Goal: Information Seeking & Learning: Learn about a topic

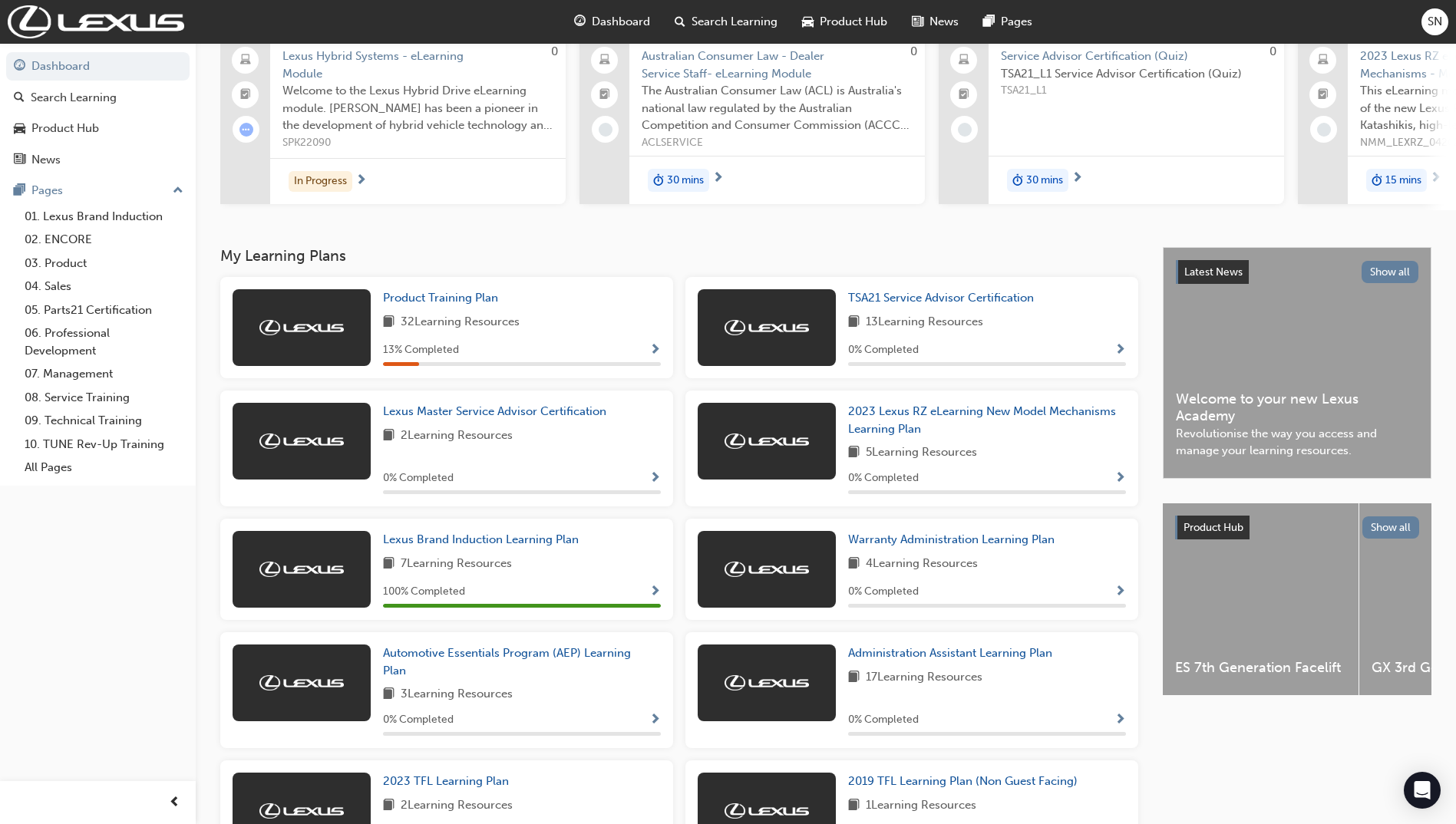
scroll to position [153, 0]
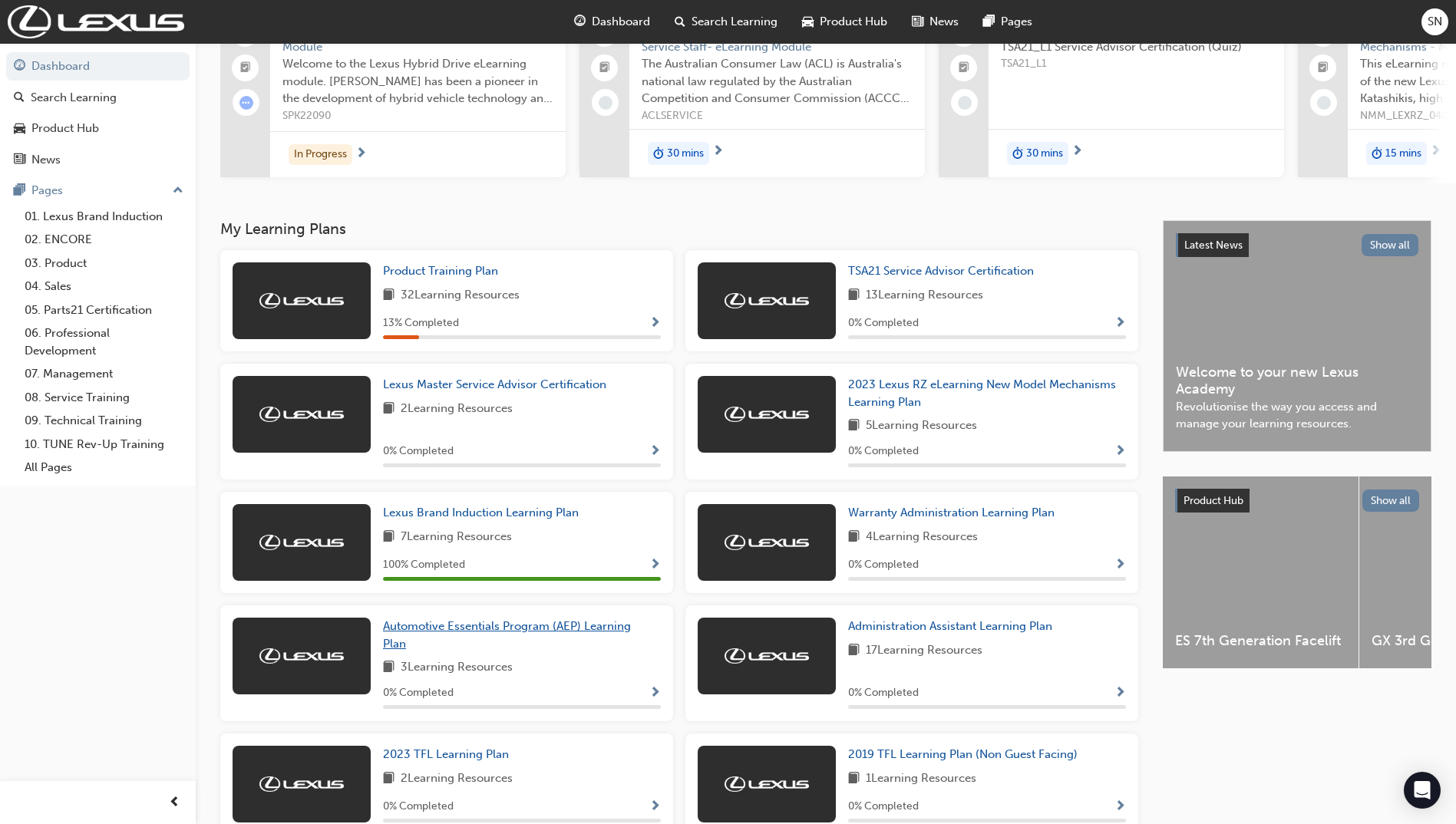
click at [605, 625] on link "Automotive Essentials Program (AEP) Learning Plan" at bounding box center [522, 634] width 278 height 34
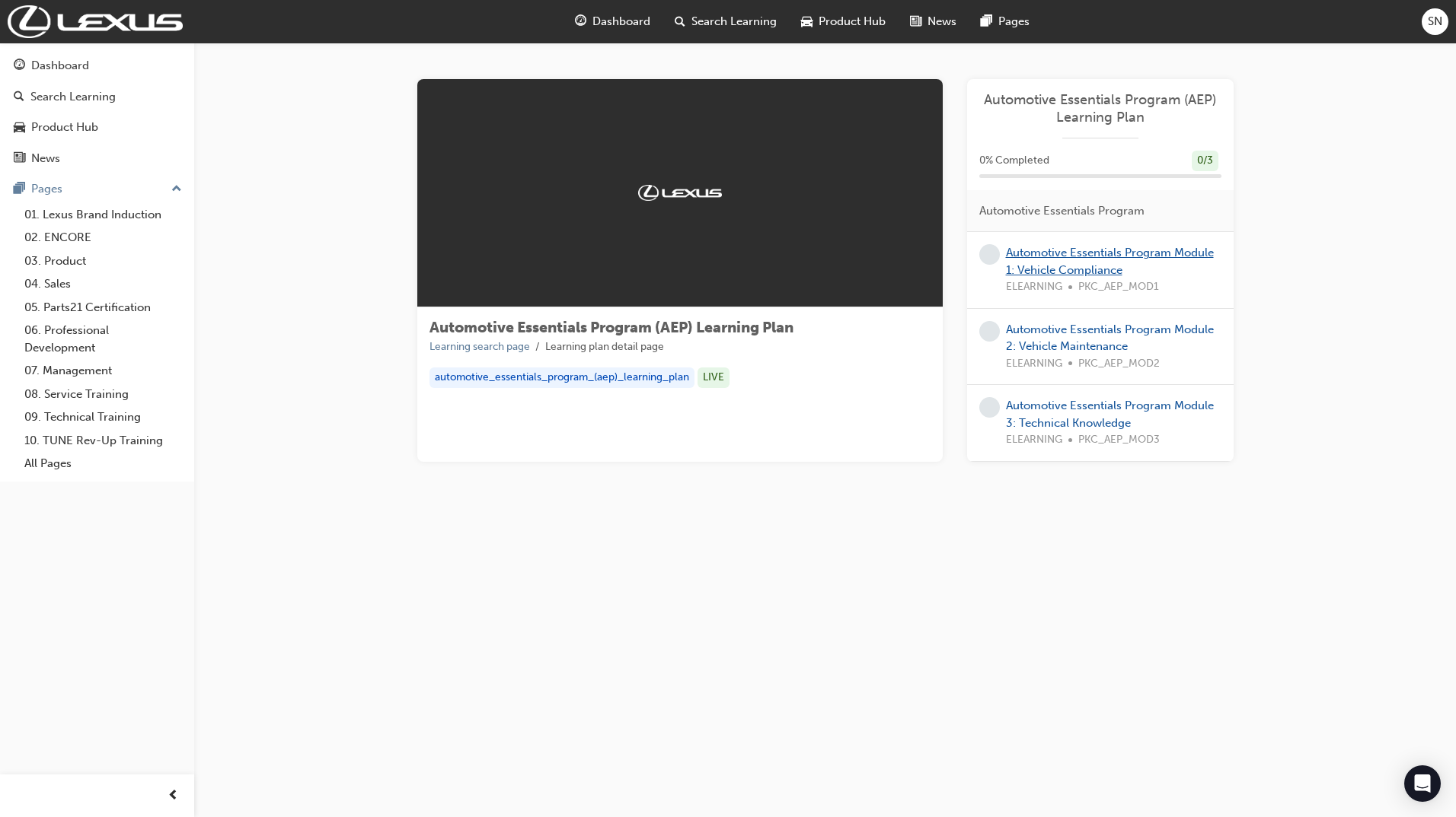
click at [1091, 259] on div "Automotive Essentials Program Module 1: Vehicle Compliance ELEARNING PKC_AEP_MO…" at bounding box center [1113, 271] width 215 height 52
click at [1107, 253] on link "Automotive Essentials Program Module 1: Vehicle Compliance" at bounding box center [1110, 261] width 208 height 31
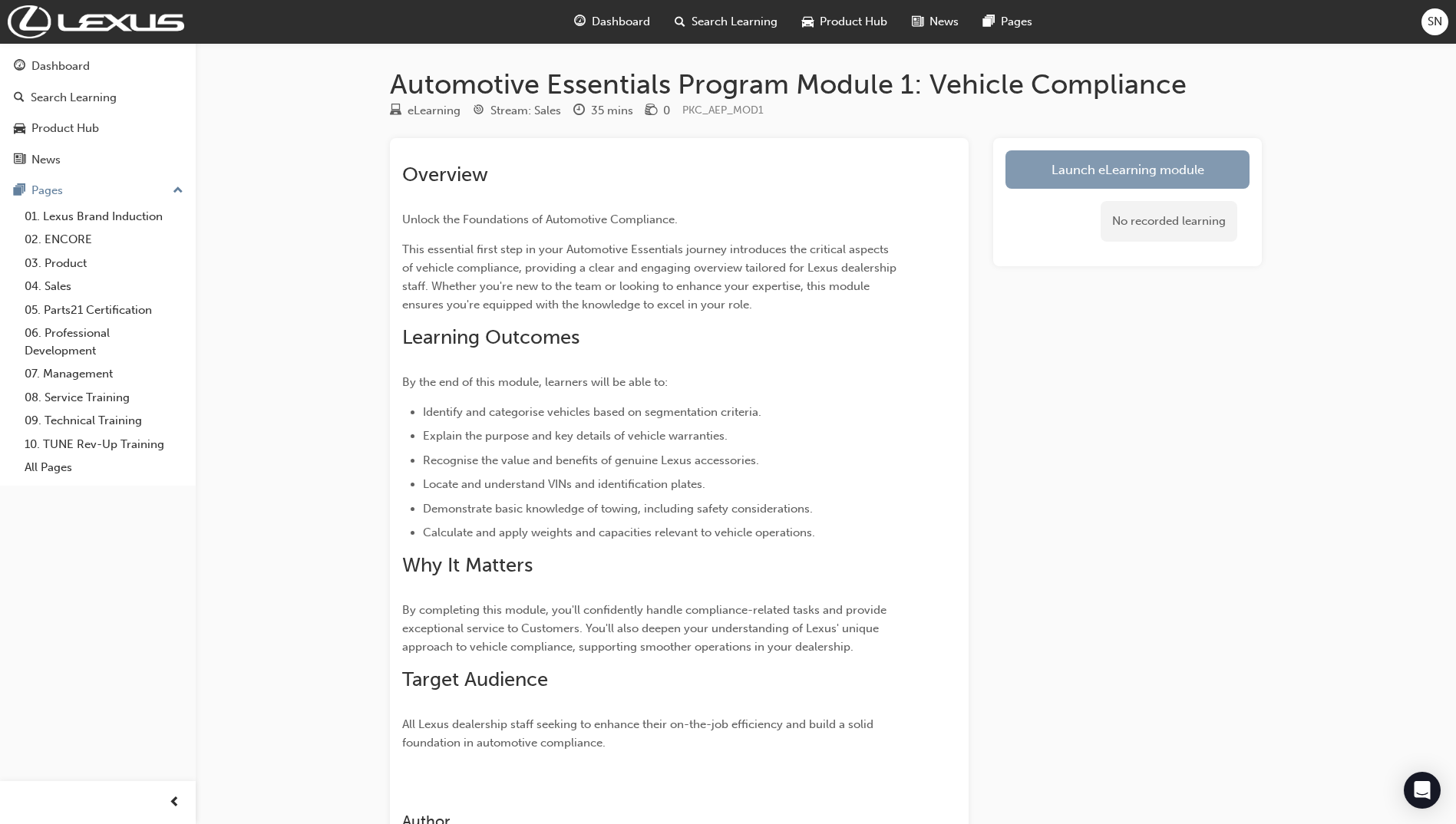
click at [1111, 177] on link "Launch eLearning module" at bounding box center [1127, 170] width 244 height 38
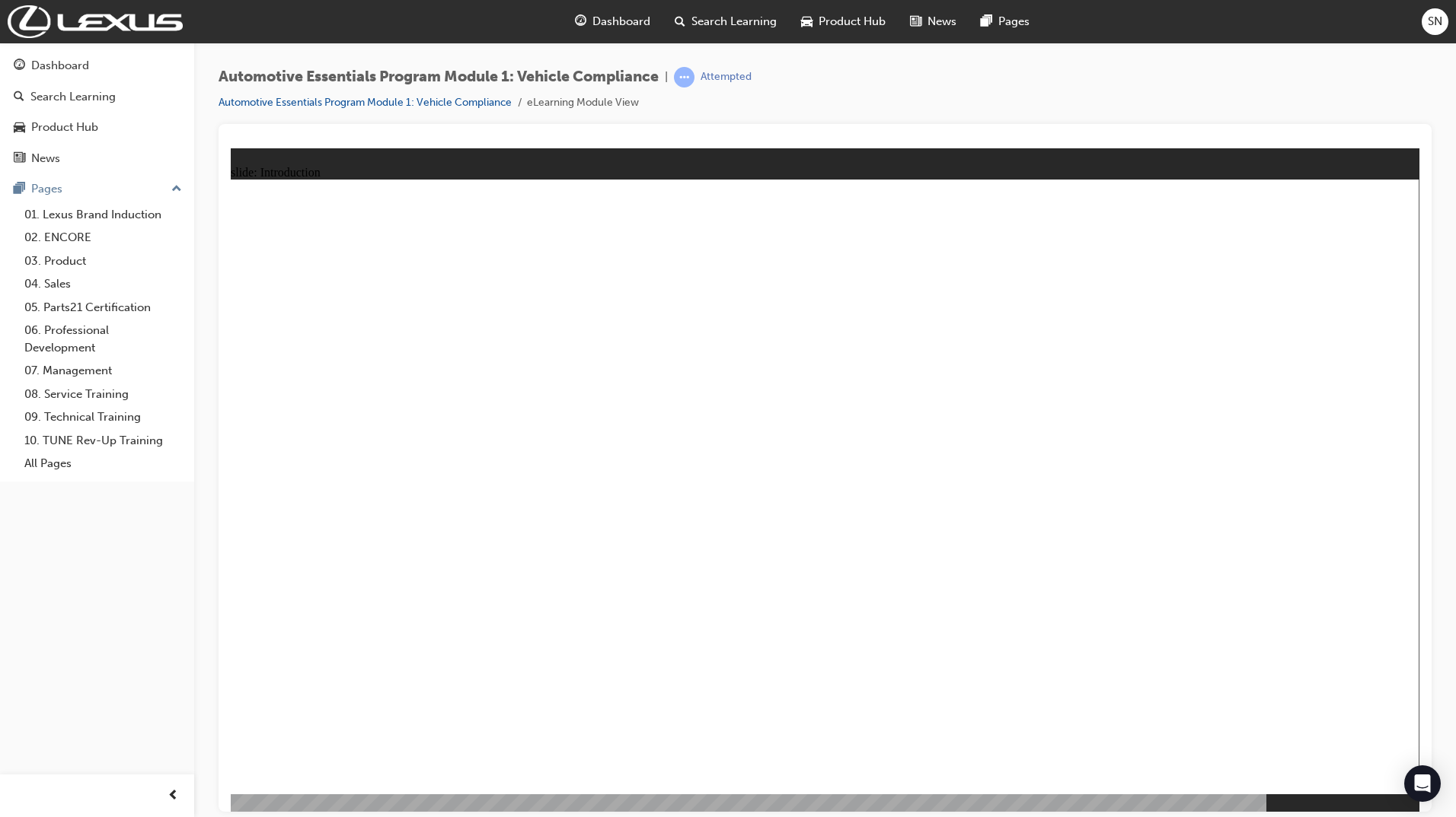
drag, startPoint x: 794, startPoint y: 735, endPoint x: 807, endPoint y: 748, distance: 18.4
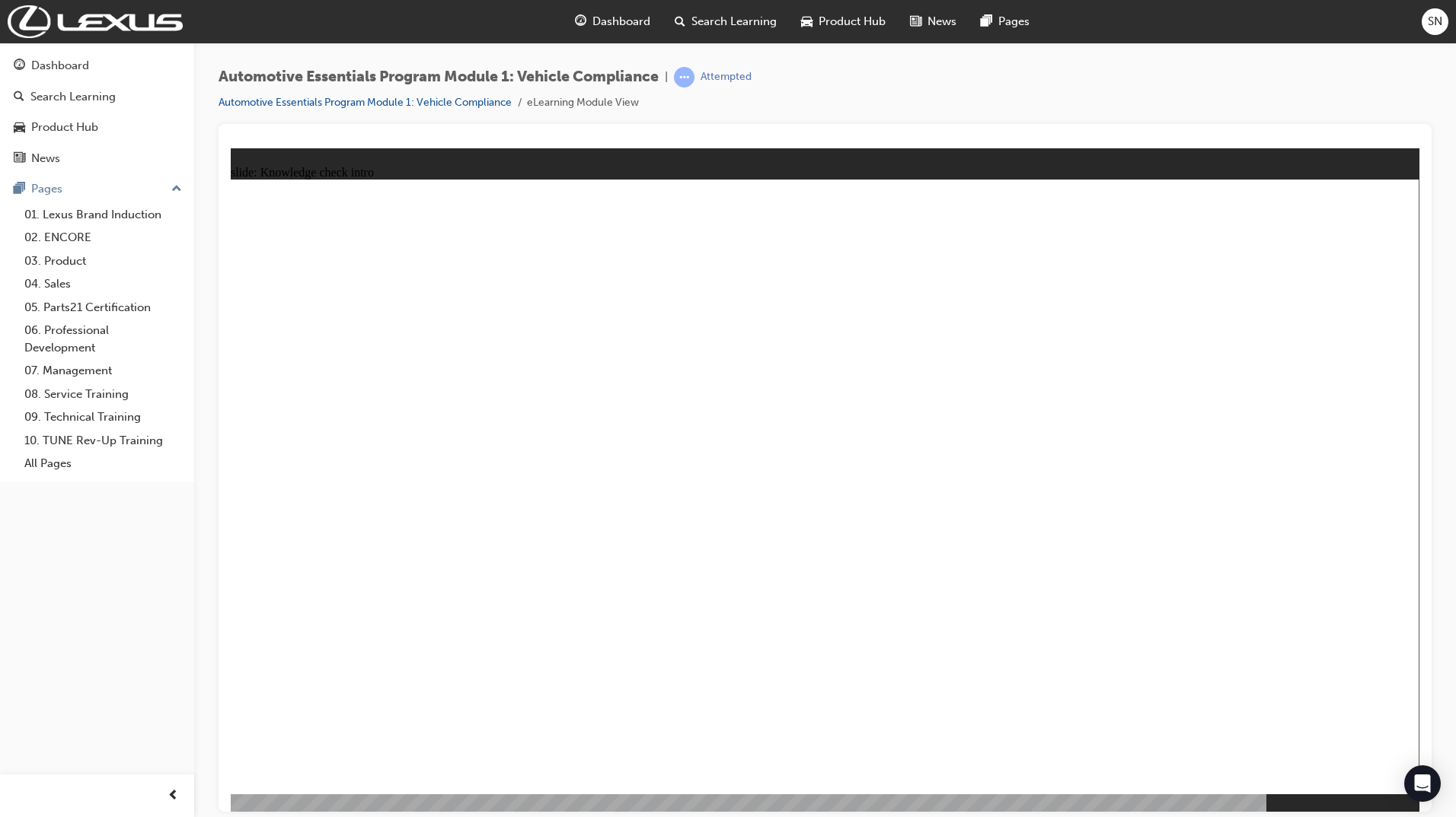
radio input "true"
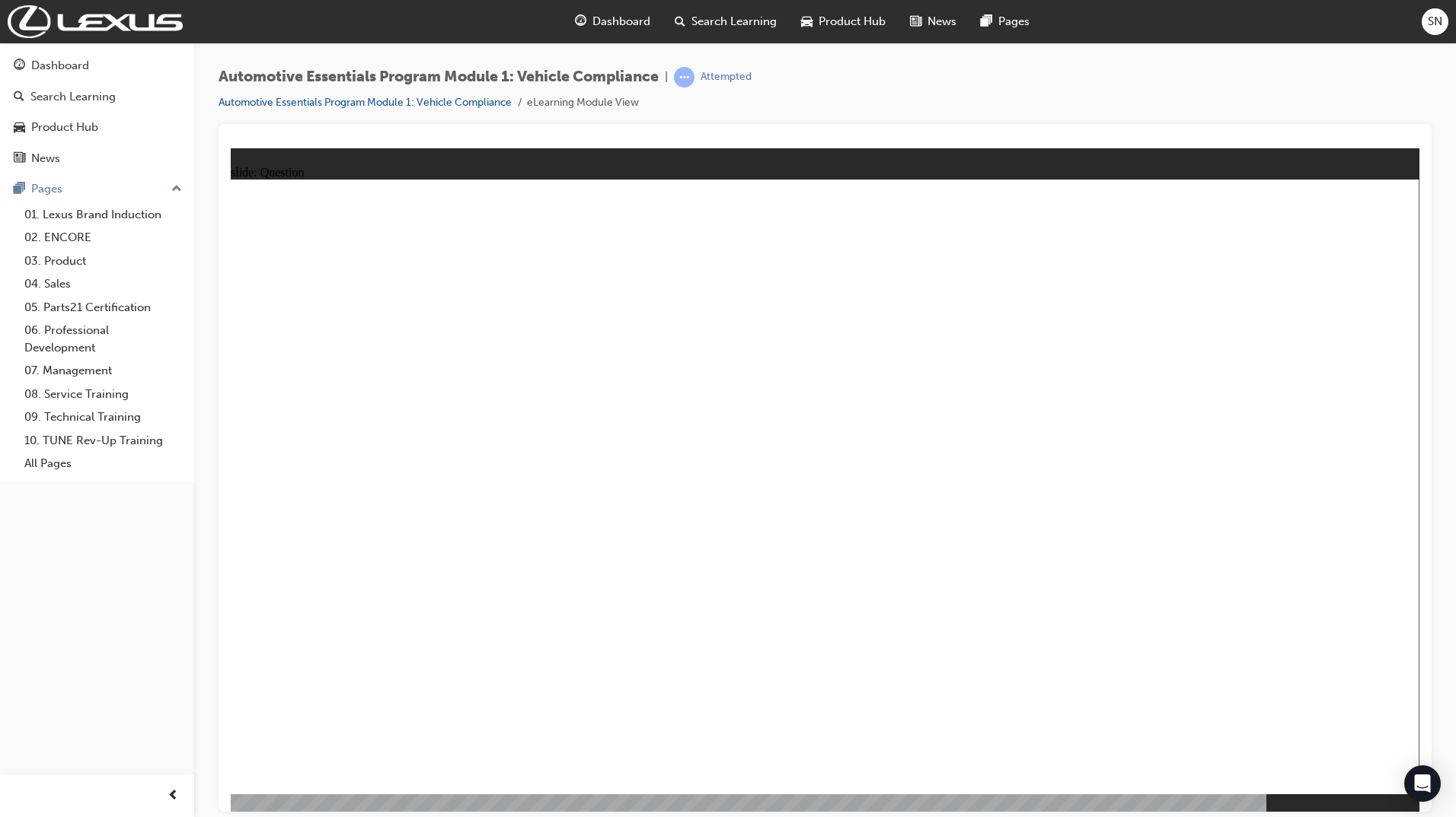
radio input "true"
drag, startPoint x: 1372, startPoint y: 736, endPoint x: 1295, endPoint y: 733, distance: 77.1
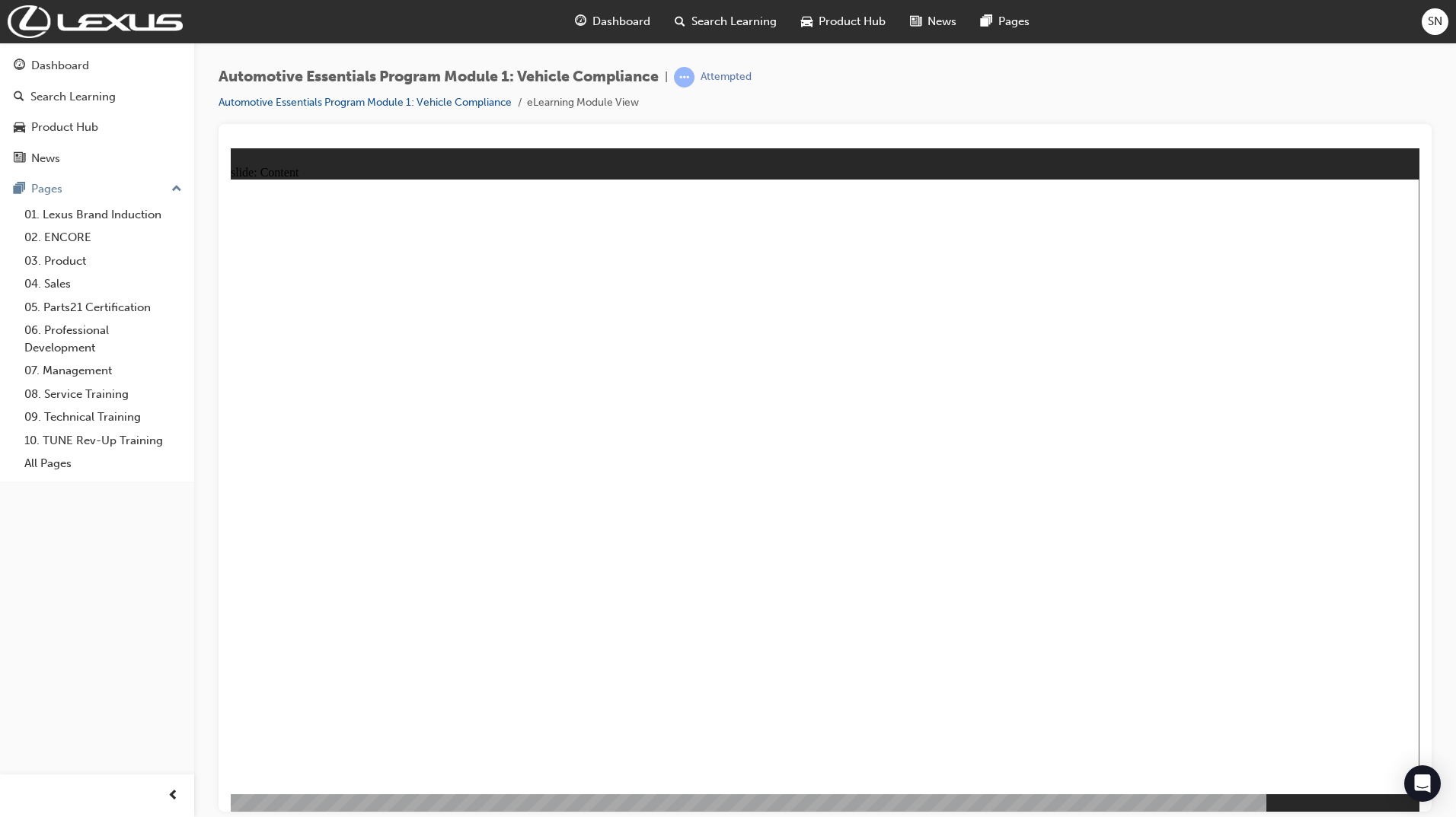
drag, startPoint x: 1135, startPoint y: 493, endPoint x: 1158, endPoint y: 489, distance: 23.3
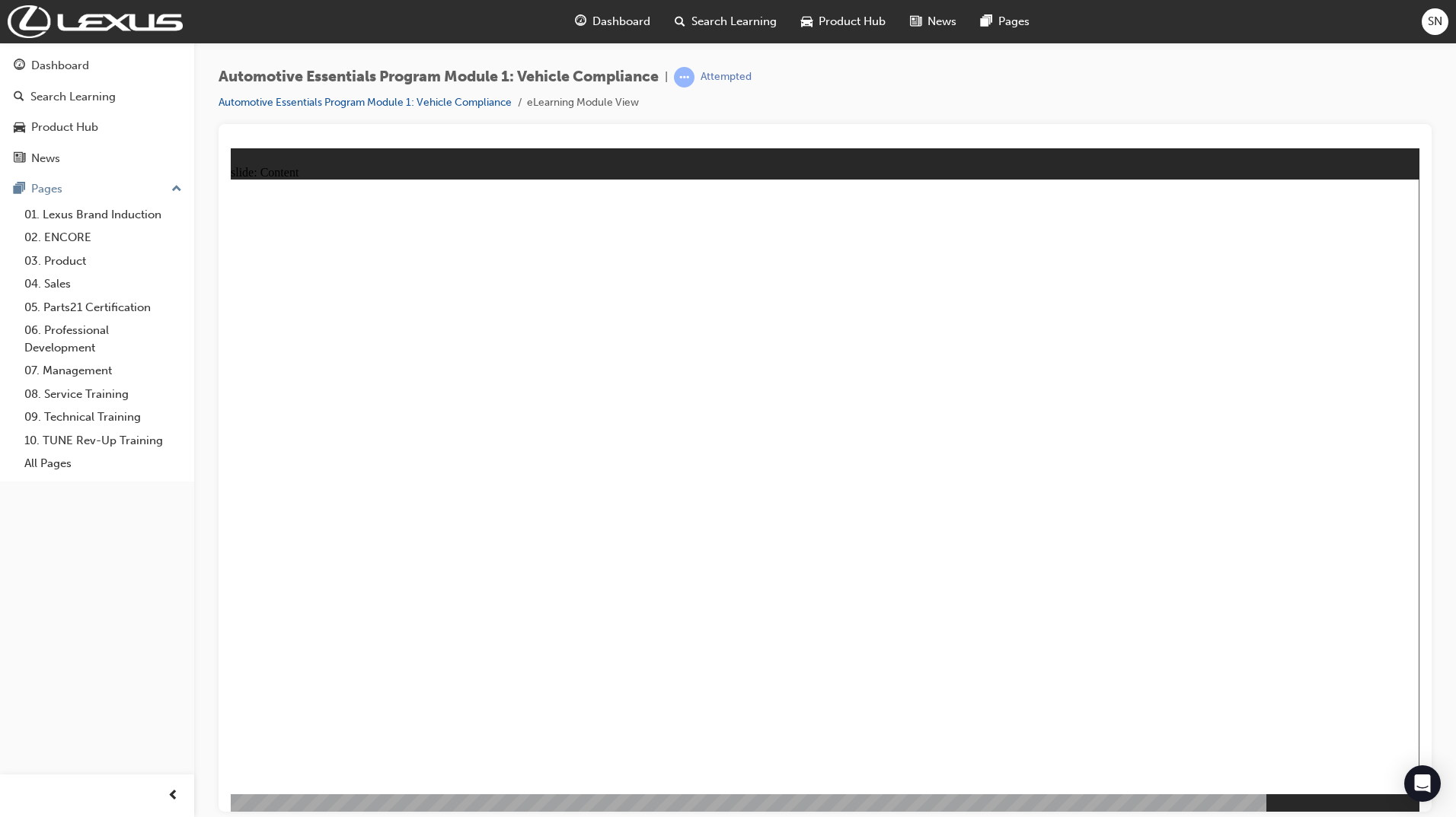
radio input "true"
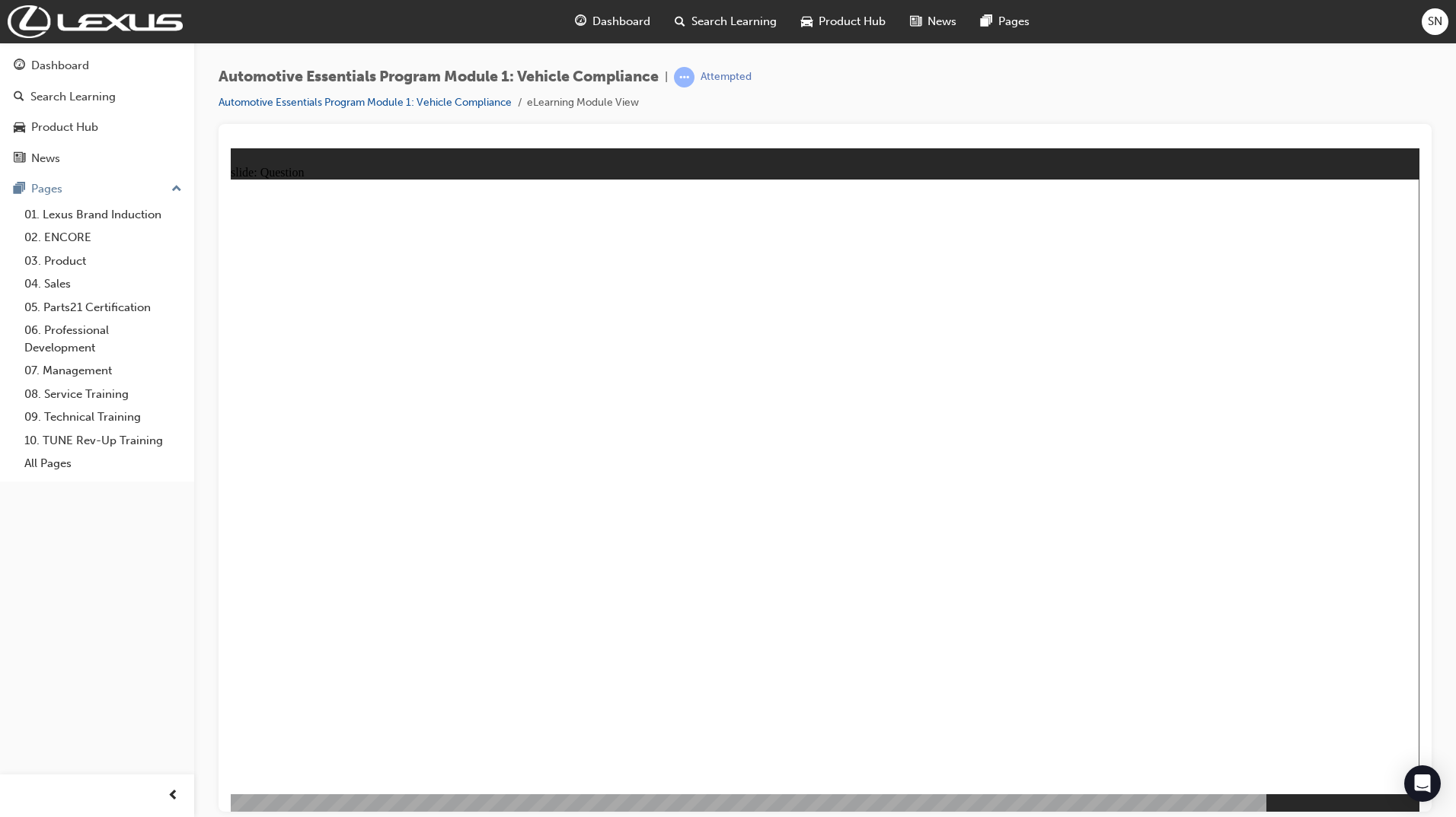
radio input "true"
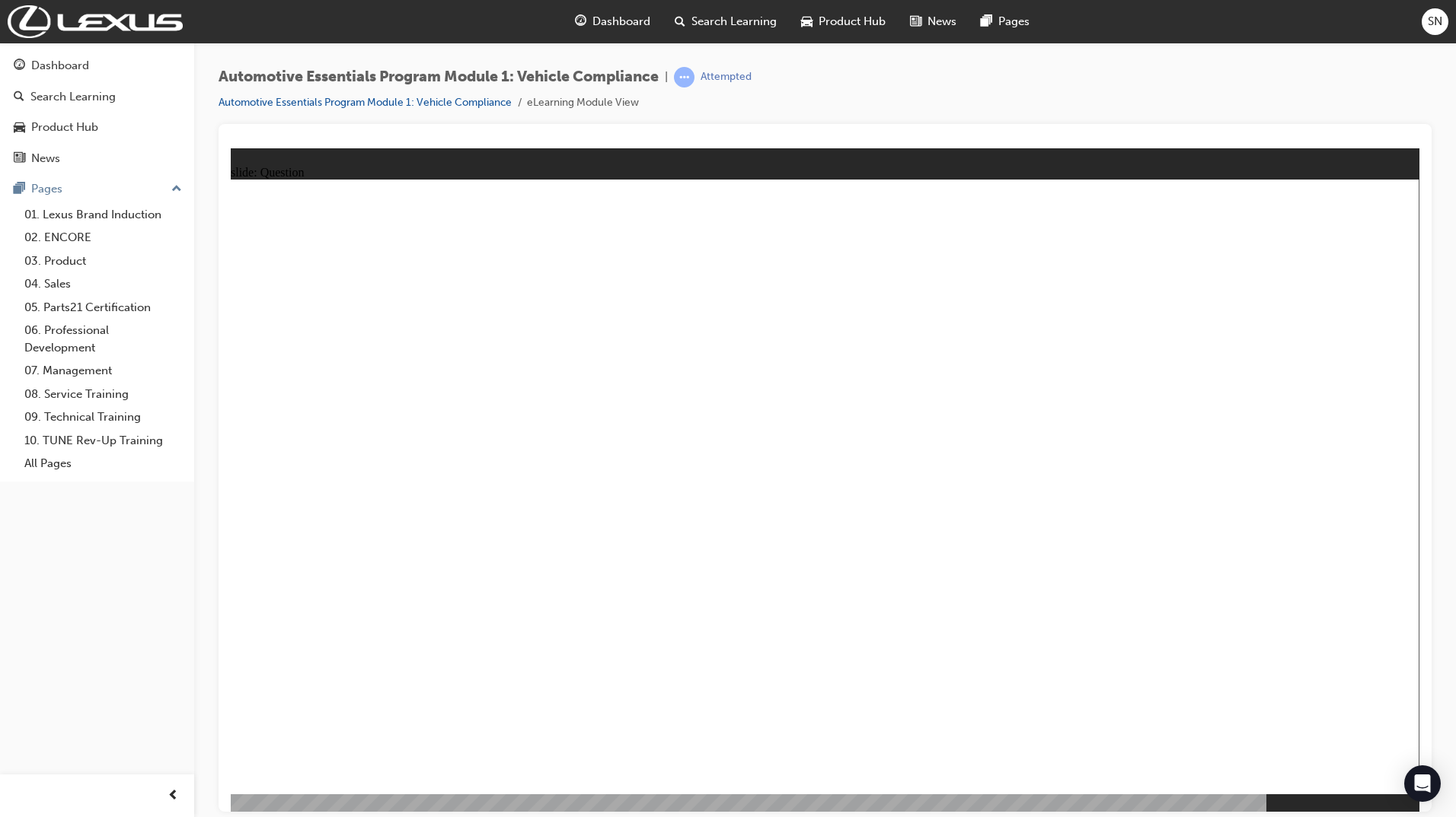
radio input "true"
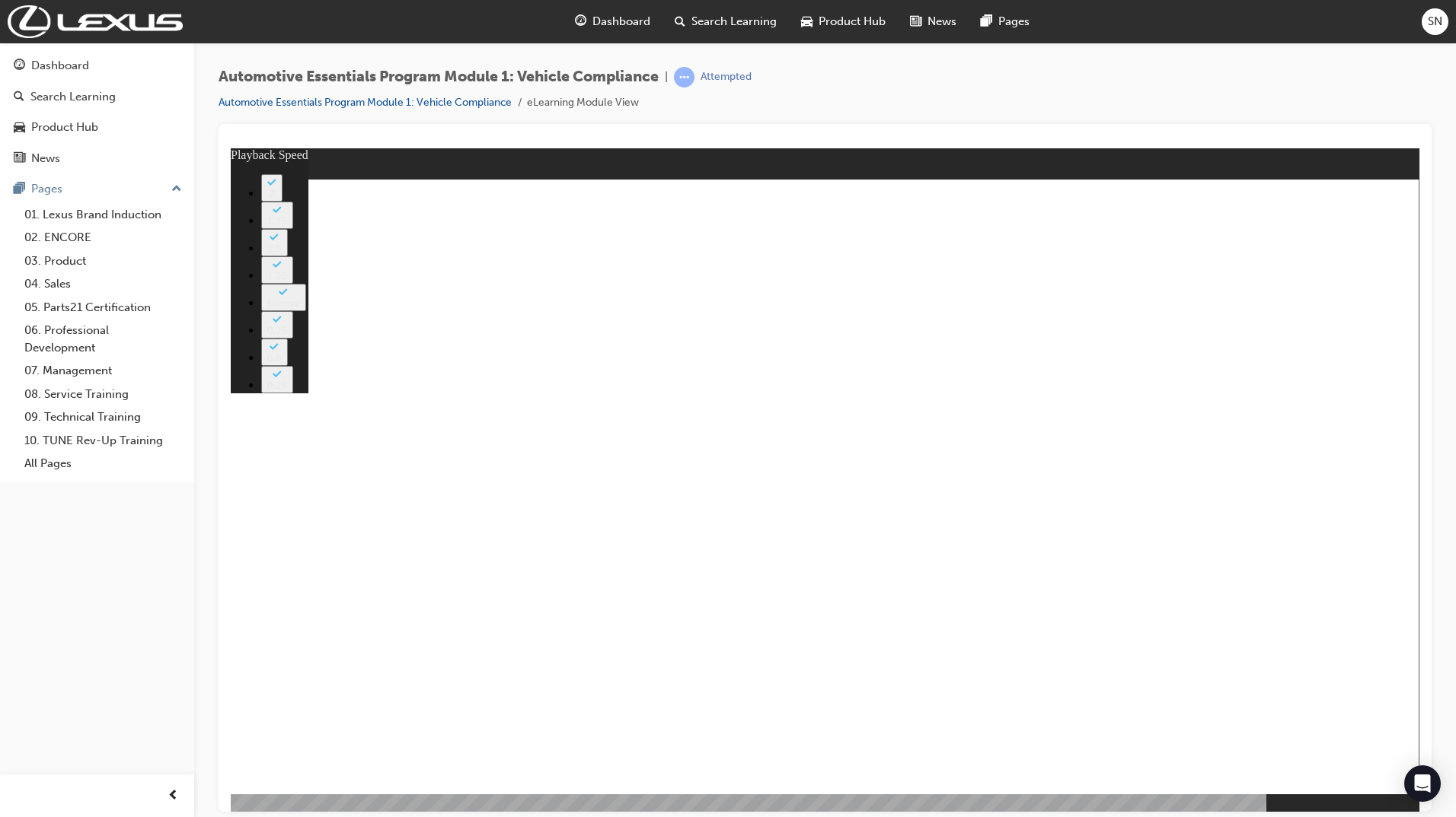
type input "43"
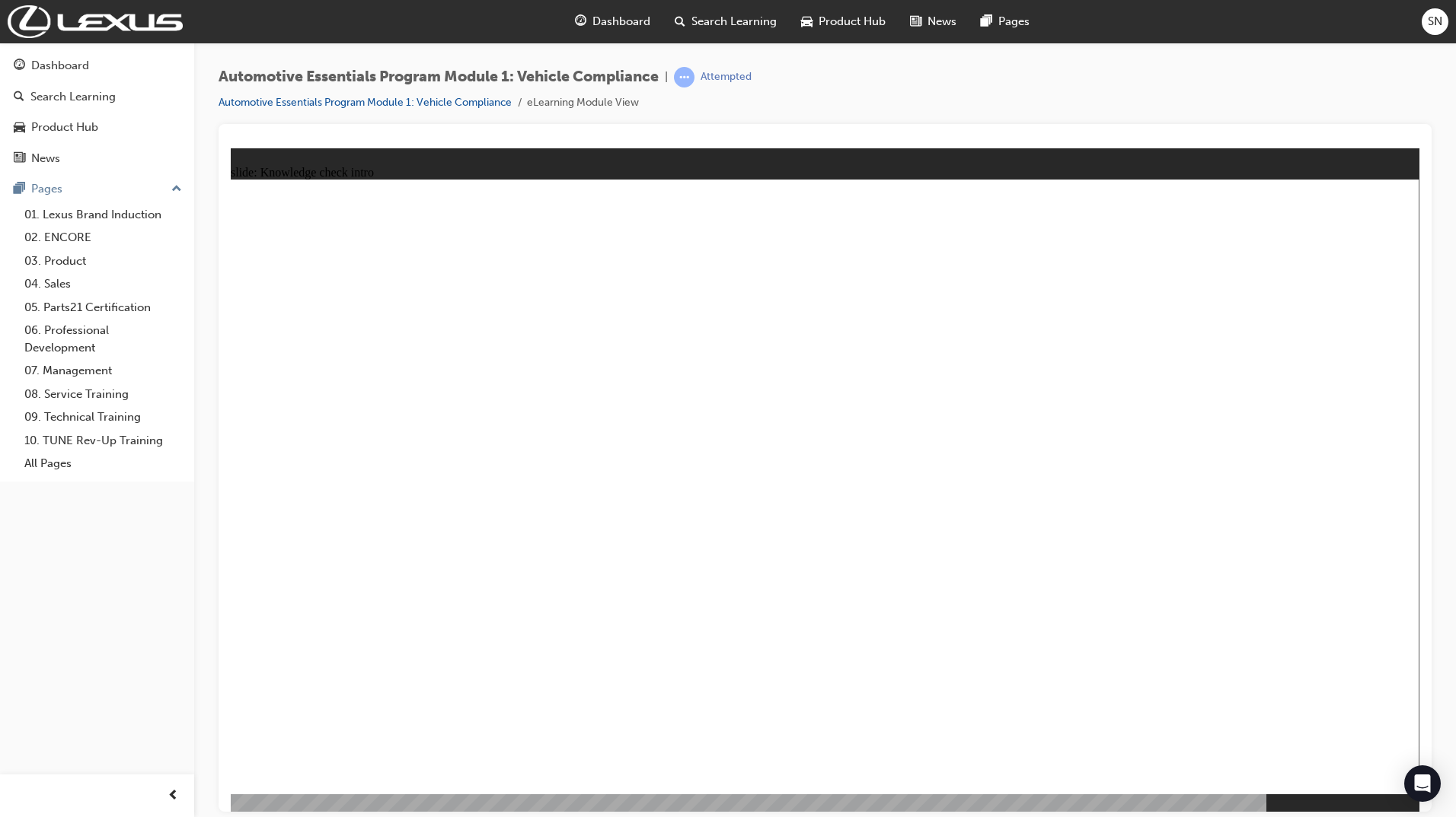
radio input "true"
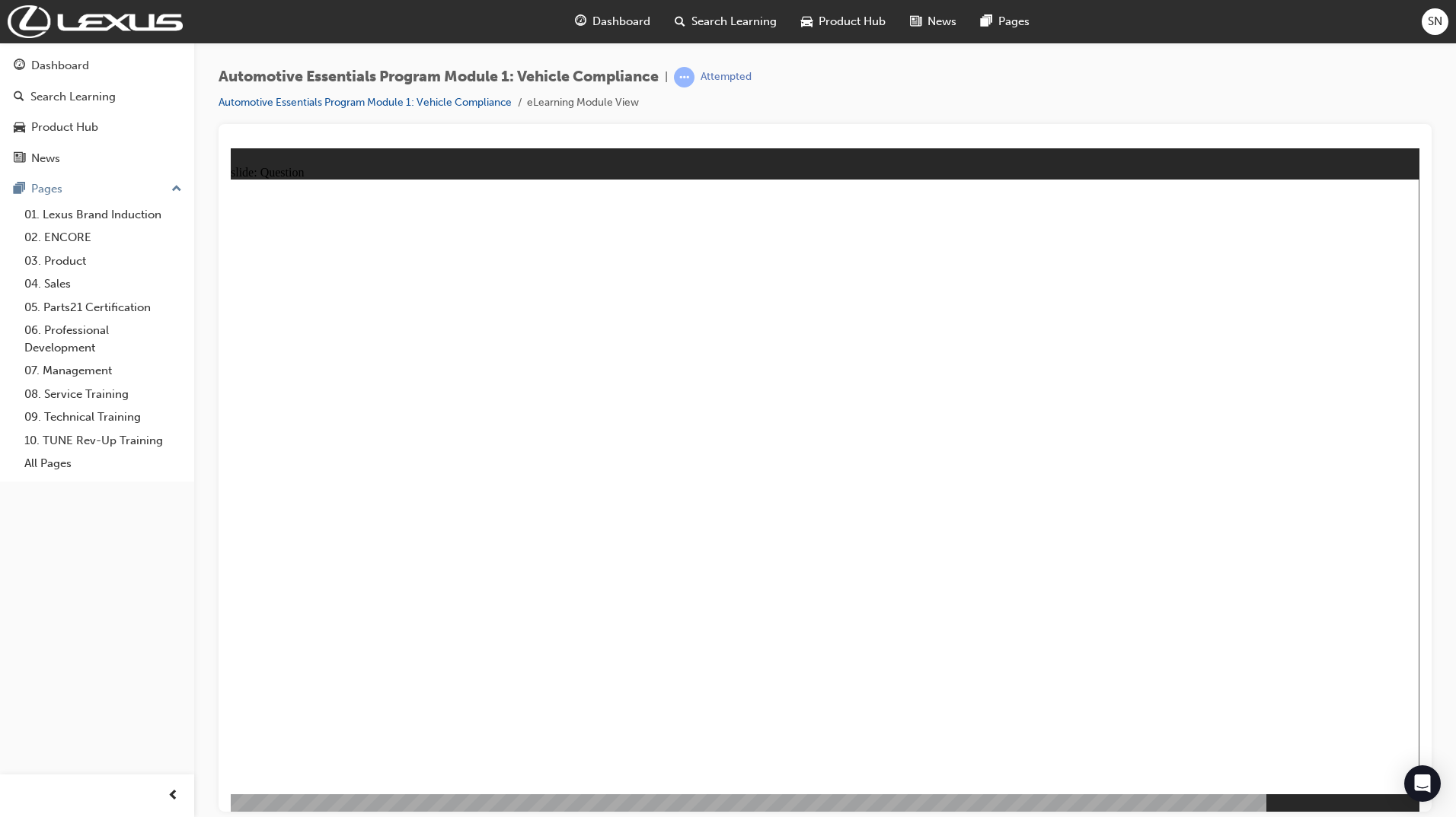
radio input "true"
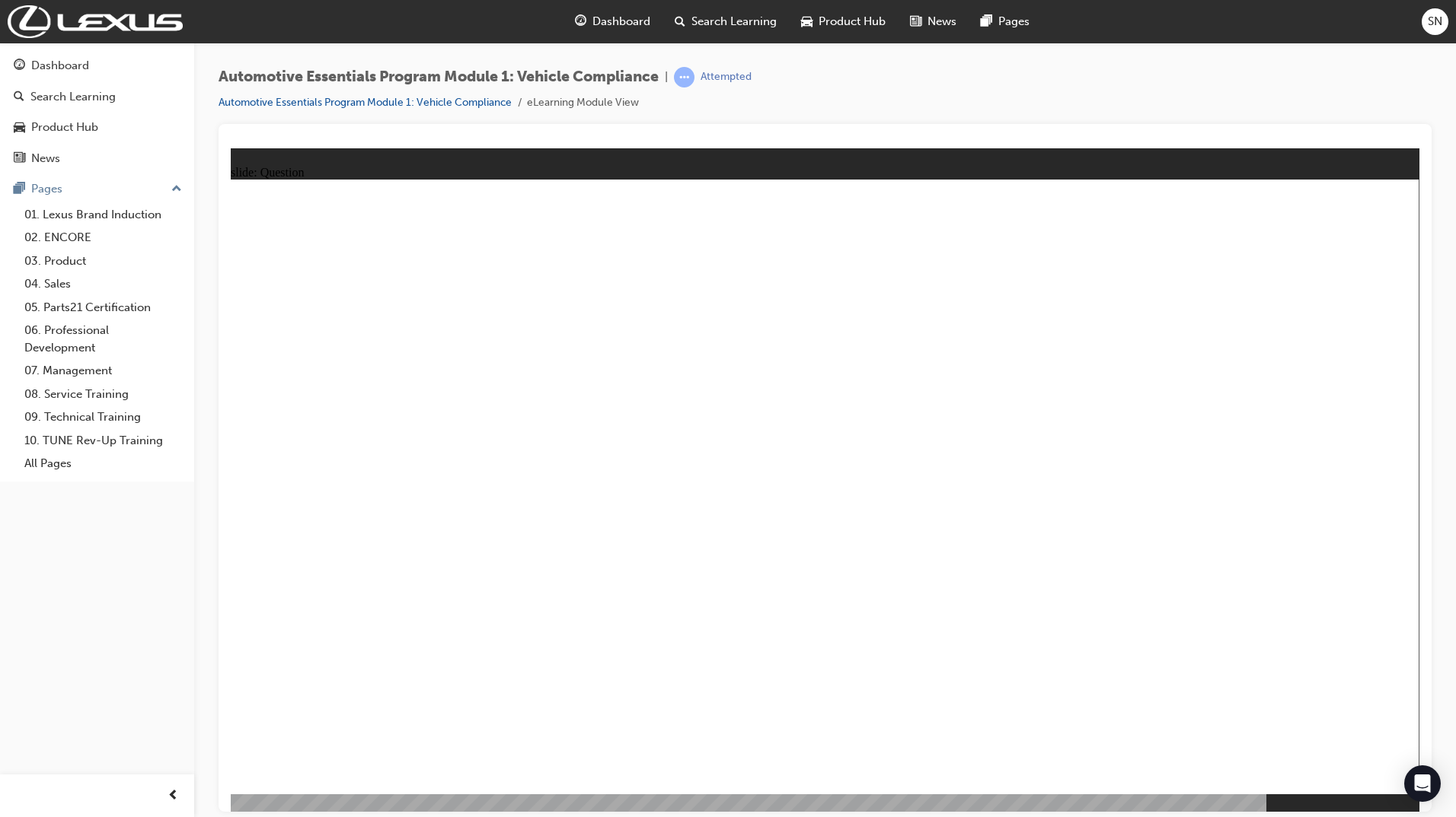
radio input "true"
drag, startPoint x: 1271, startPoint y: 734, endPoint x: 1279, endPoint y: 739, distance: 9.4
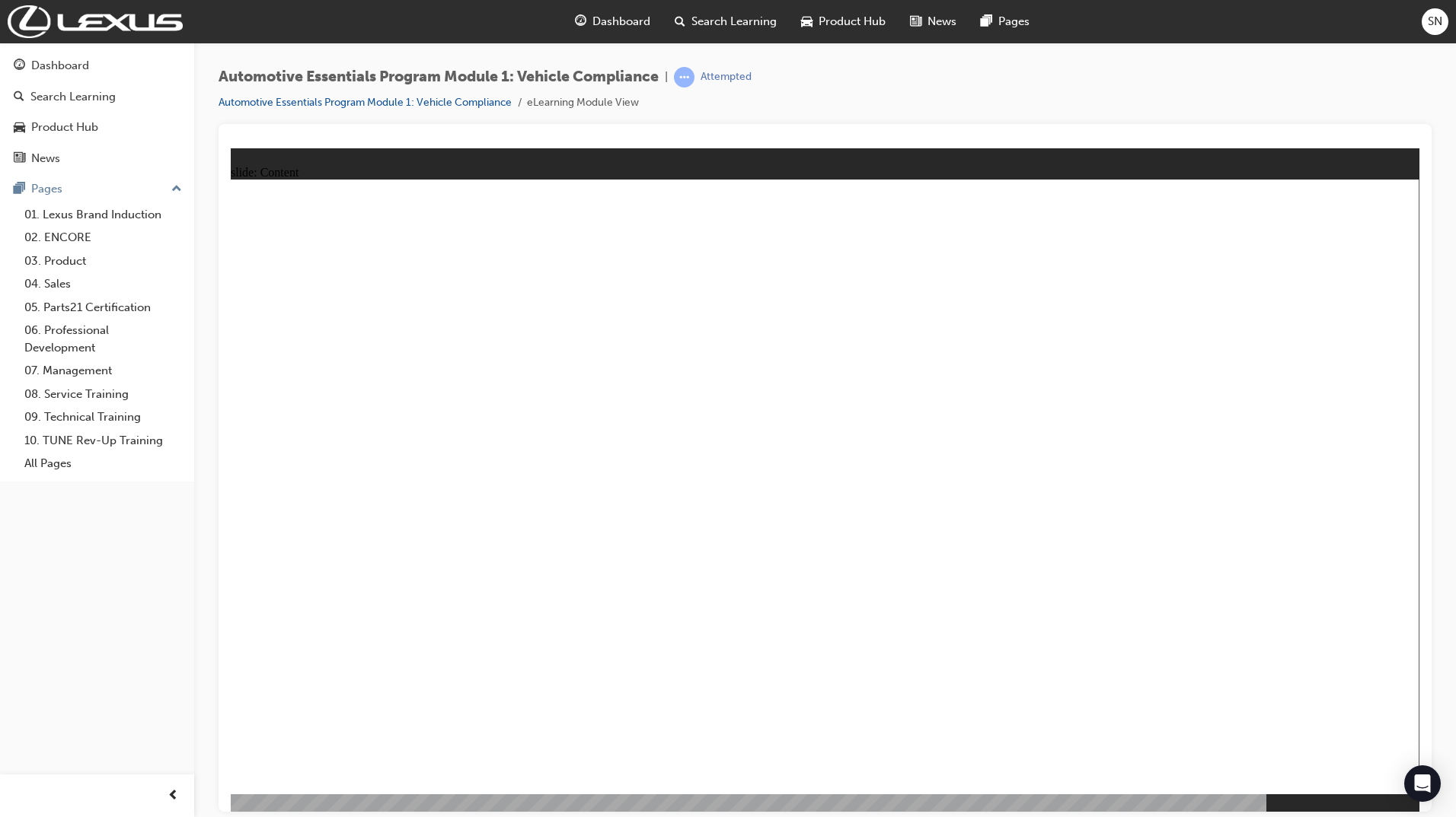
radio input "true"
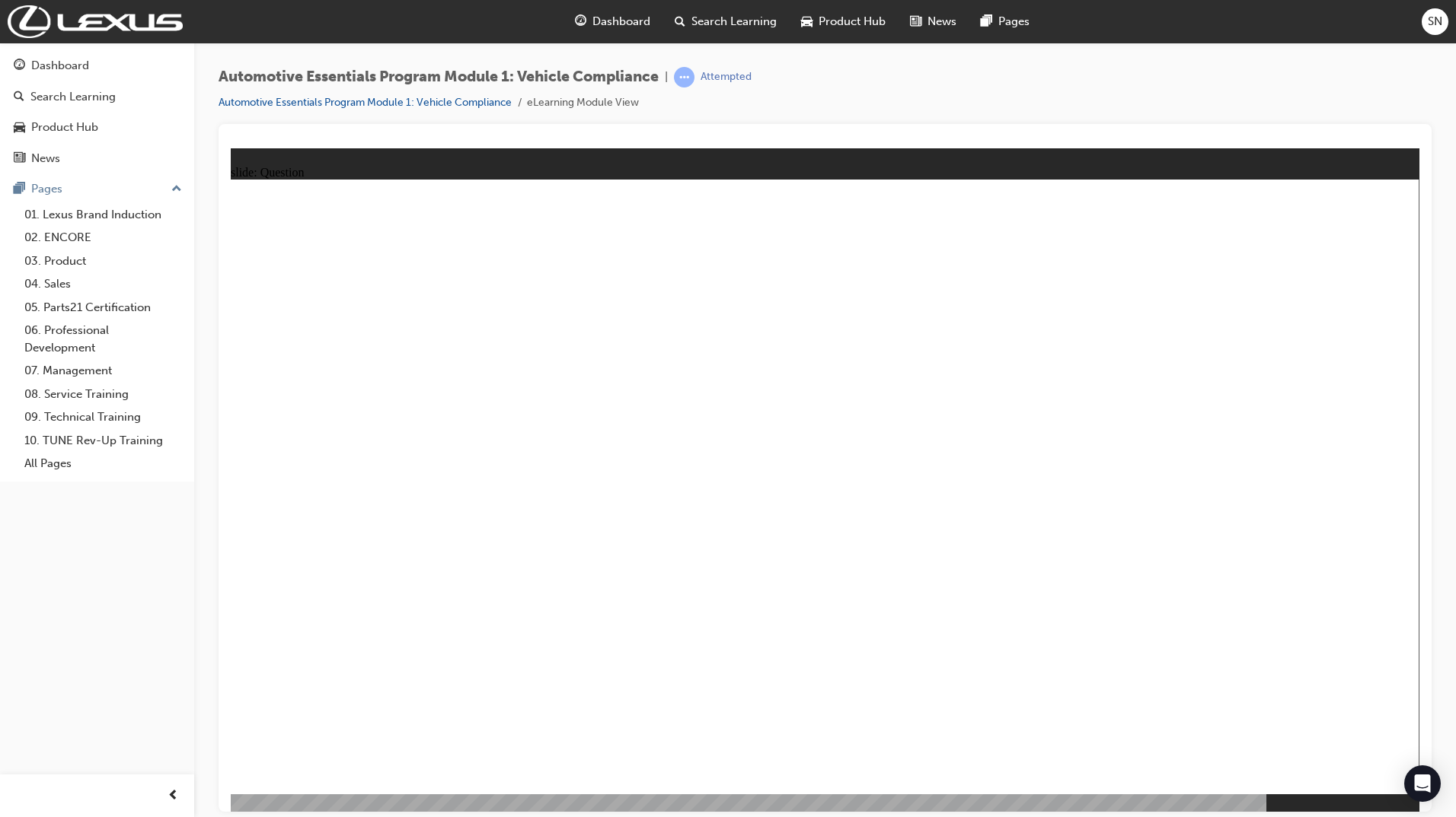
radio input "true"
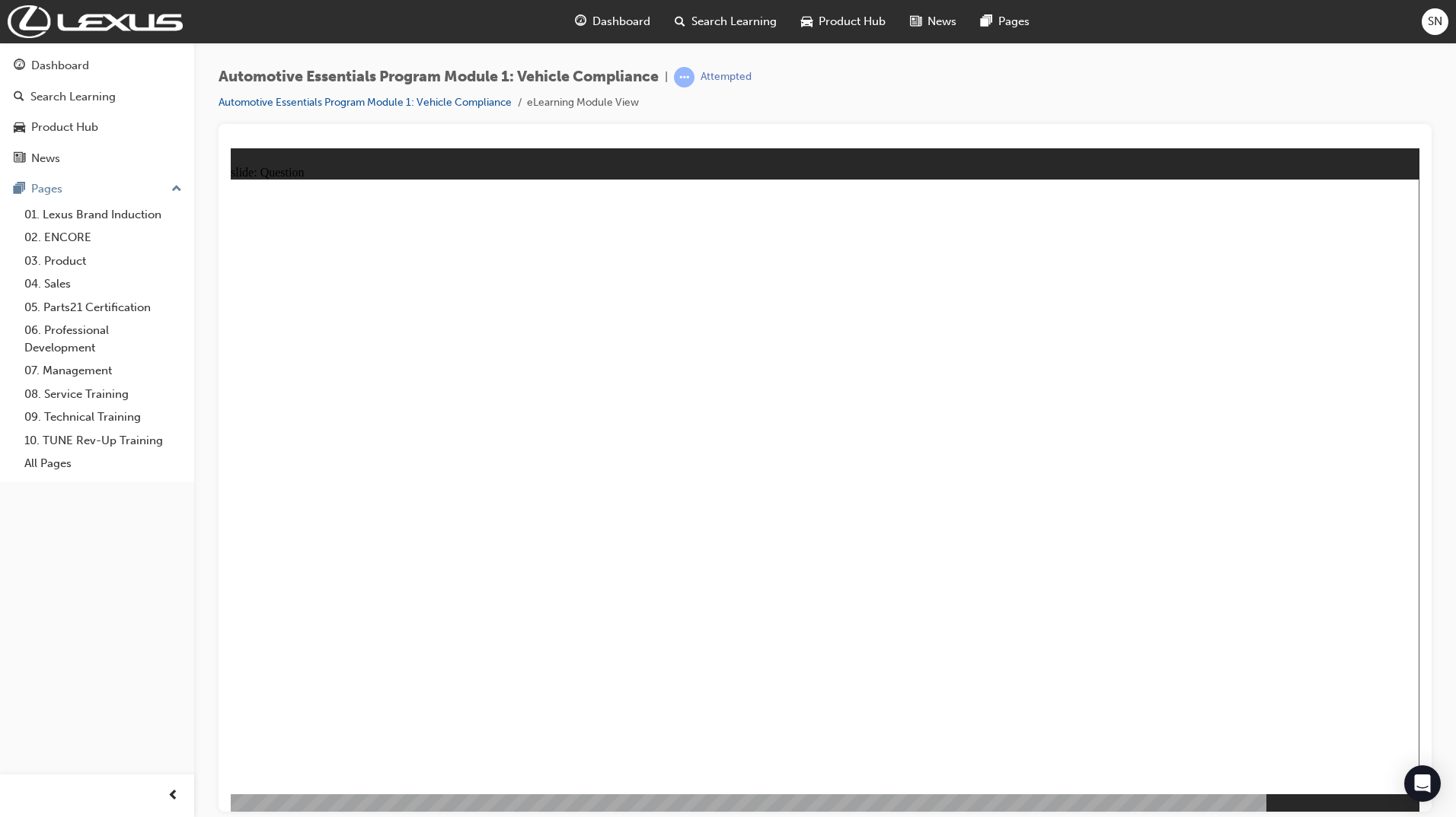
radio input "true"
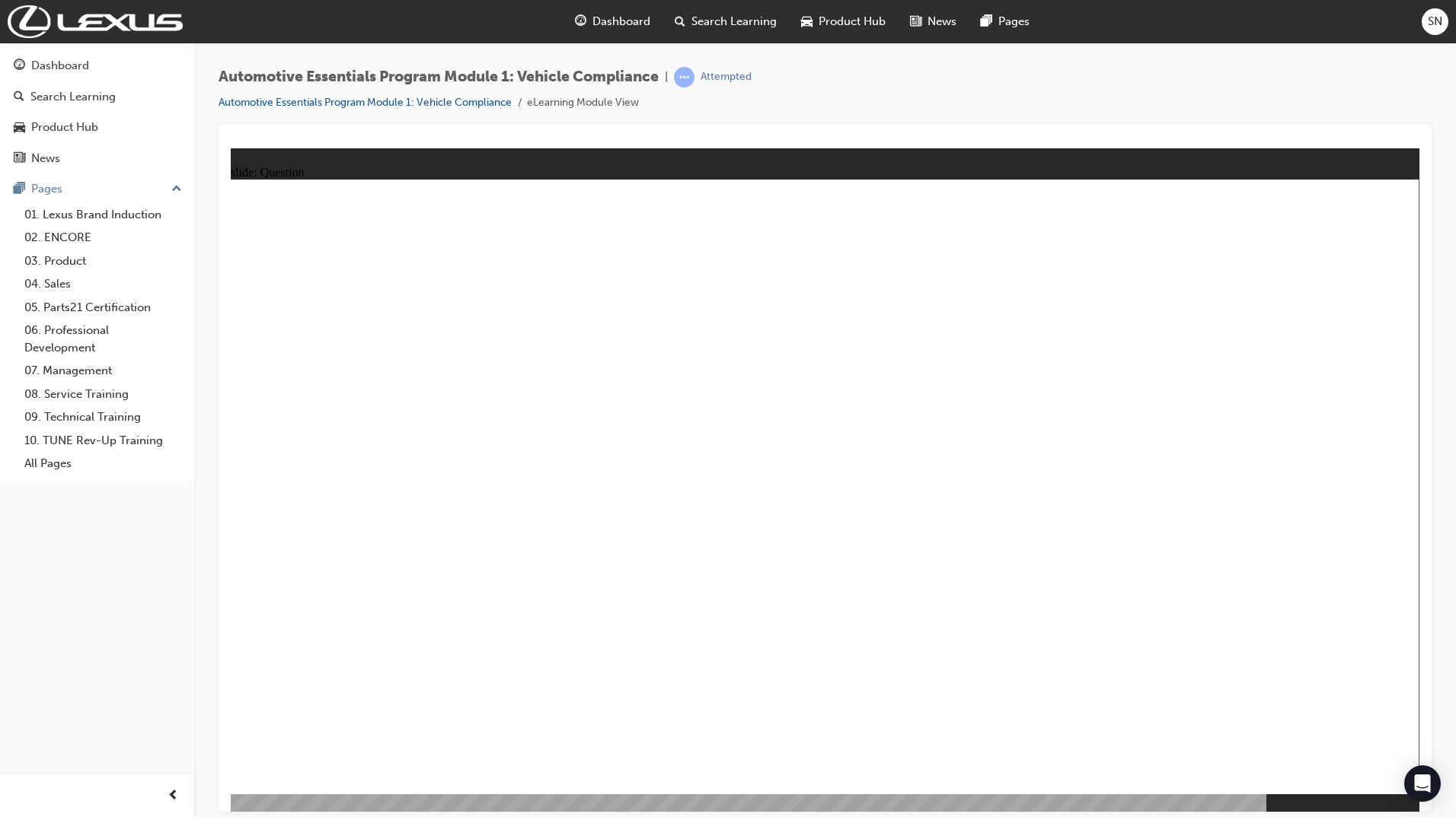
radio input "true"
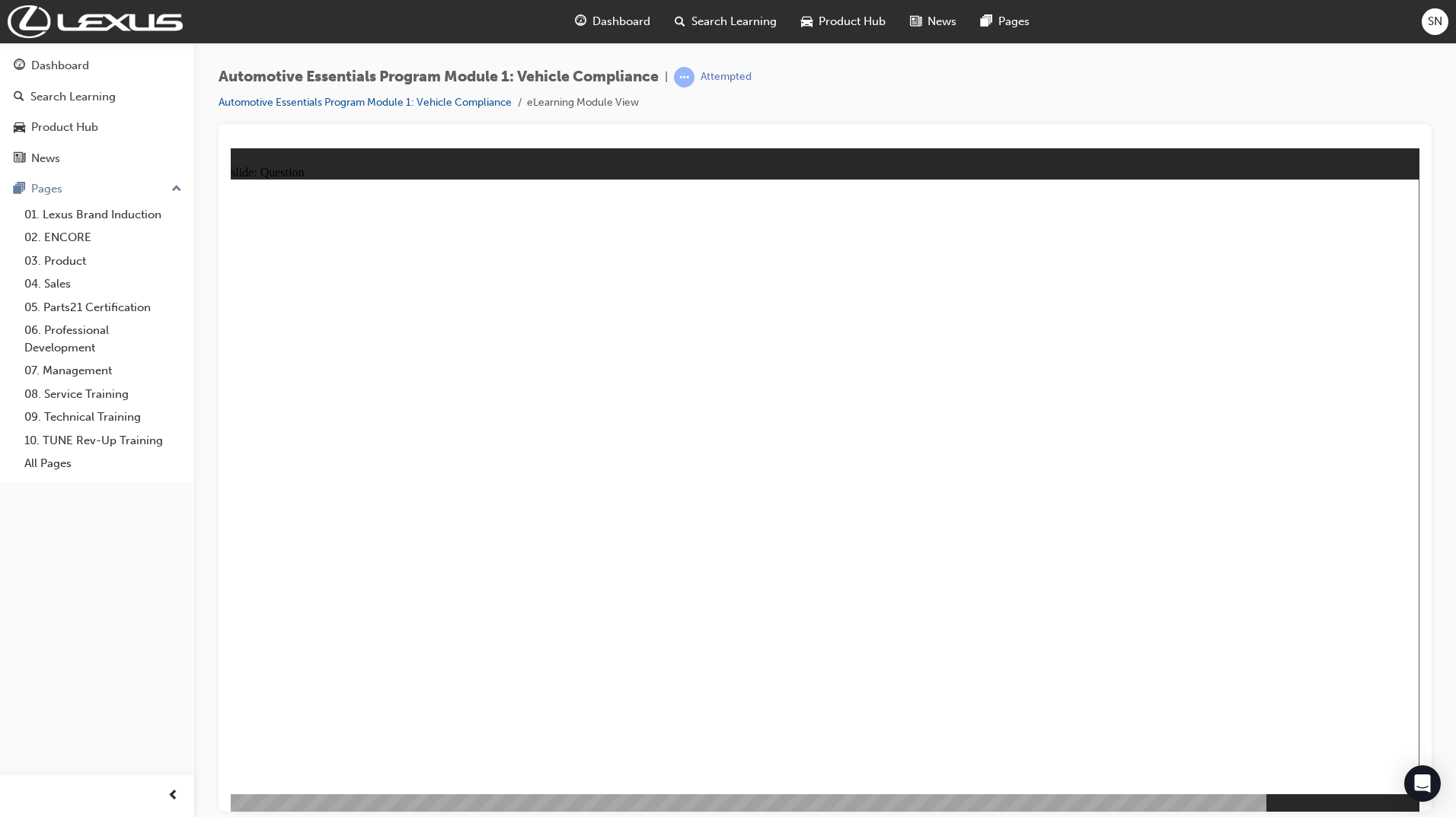
radio input "true"
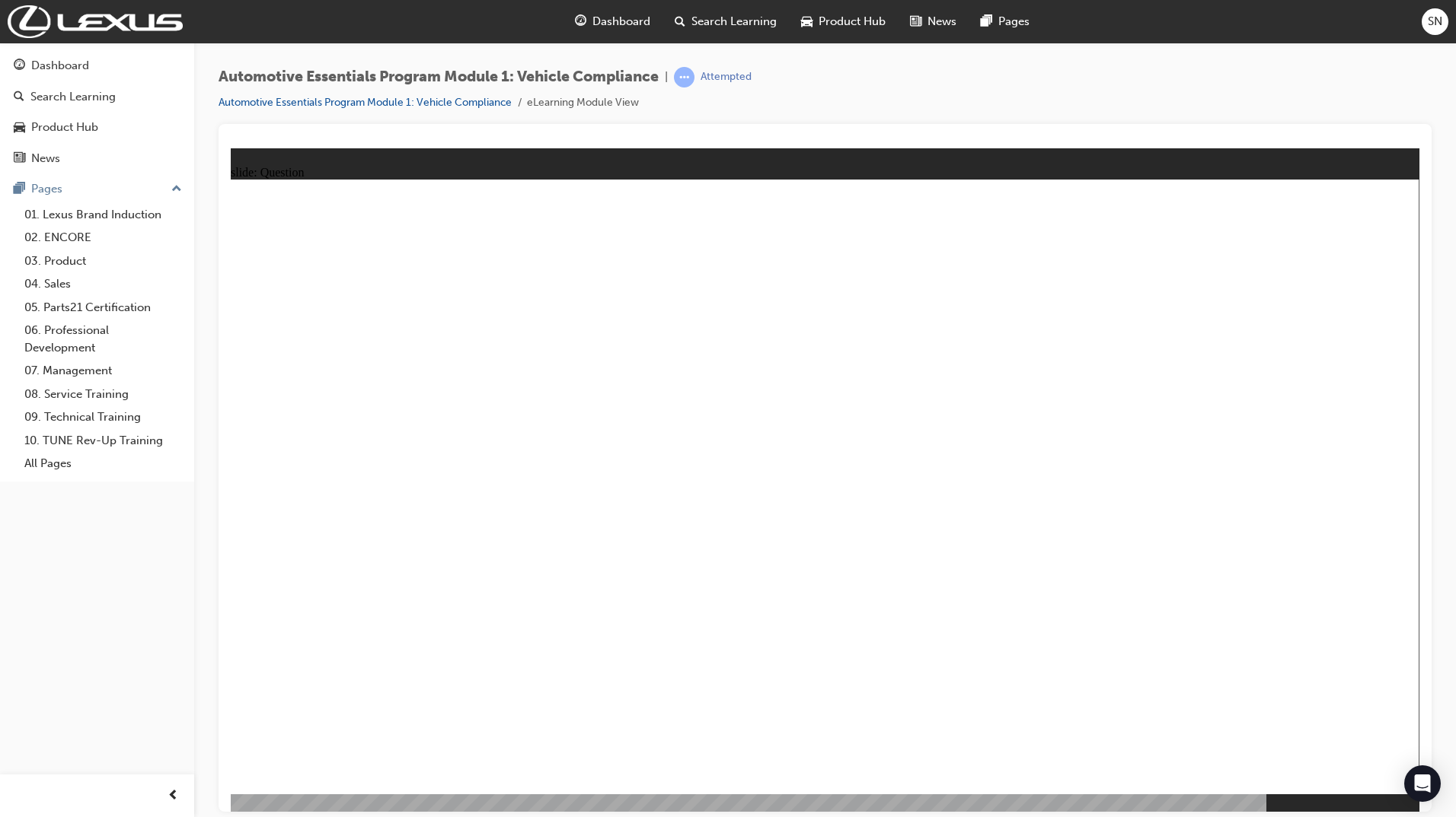
radio input "true"
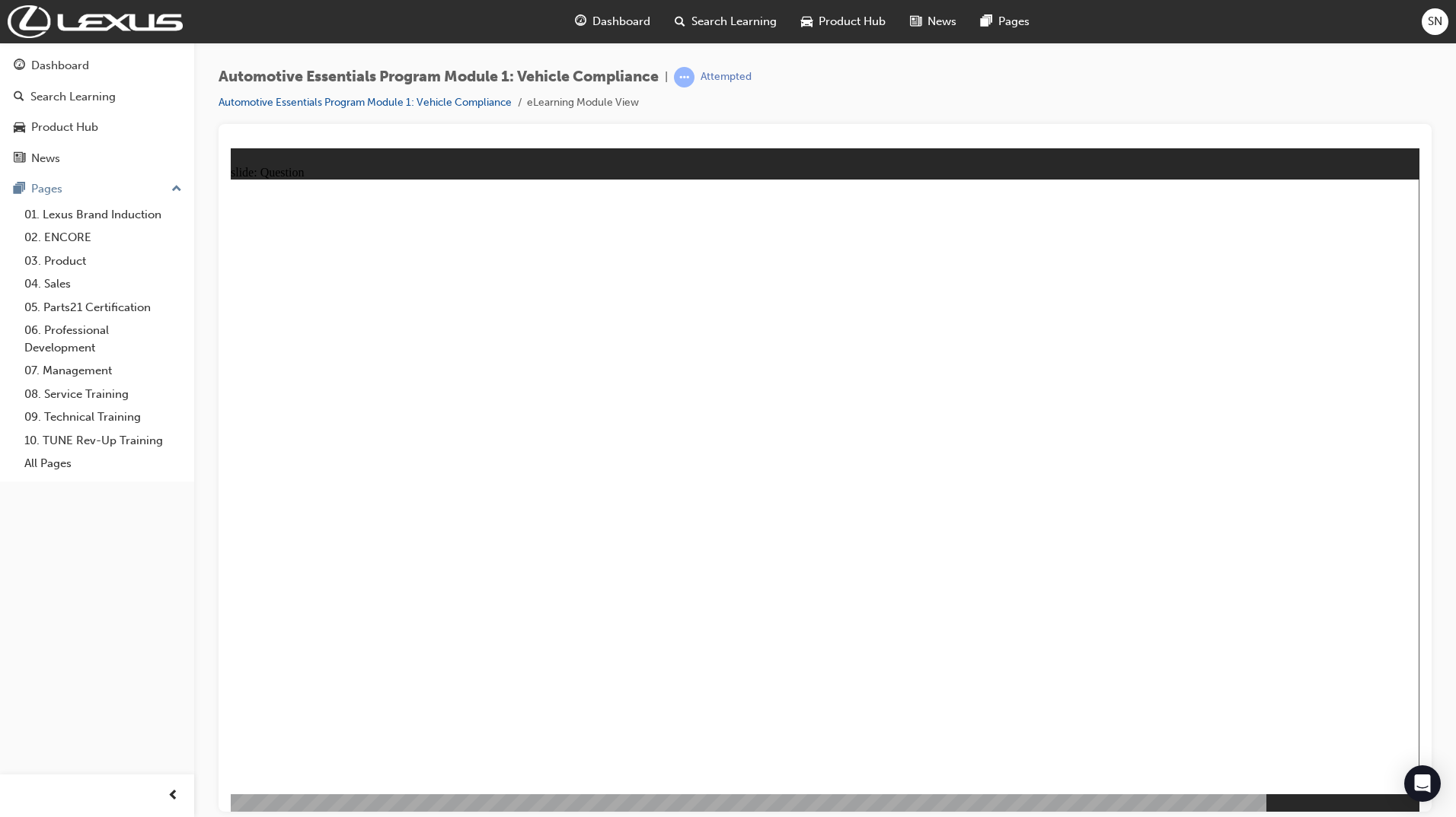
radio input "true"
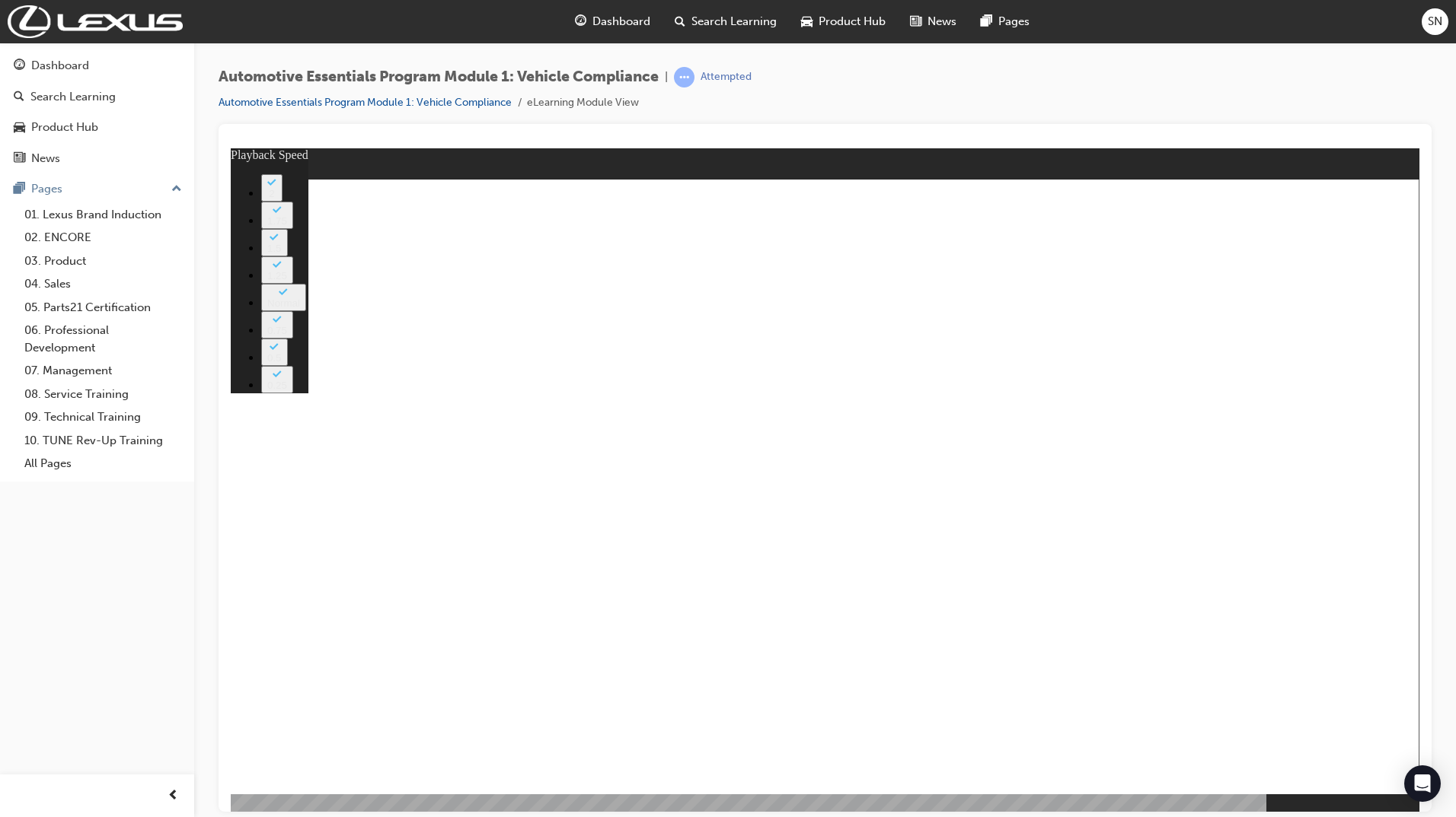
type input "2"
type input "0"
type input "35"
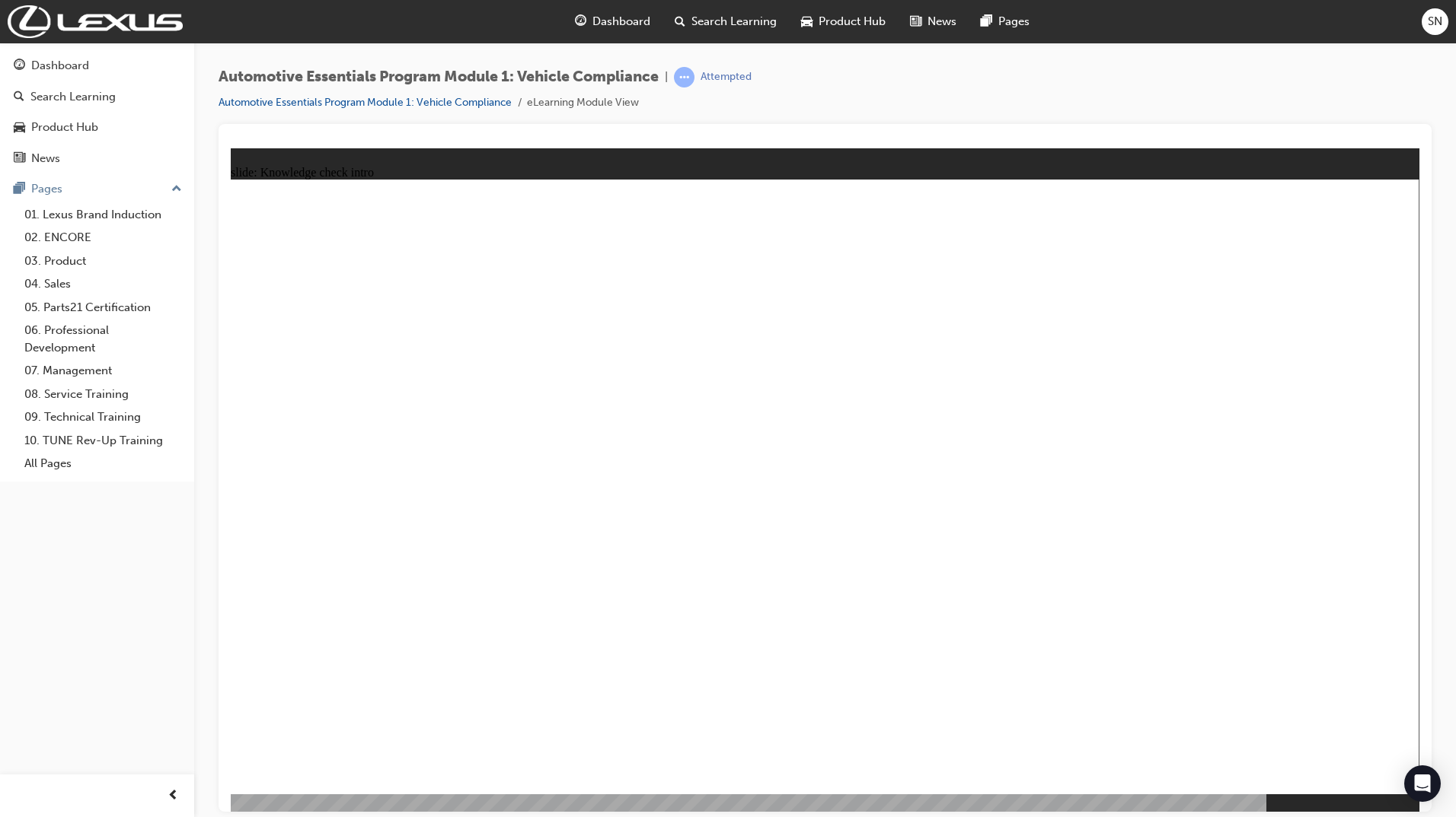
radio input "true"
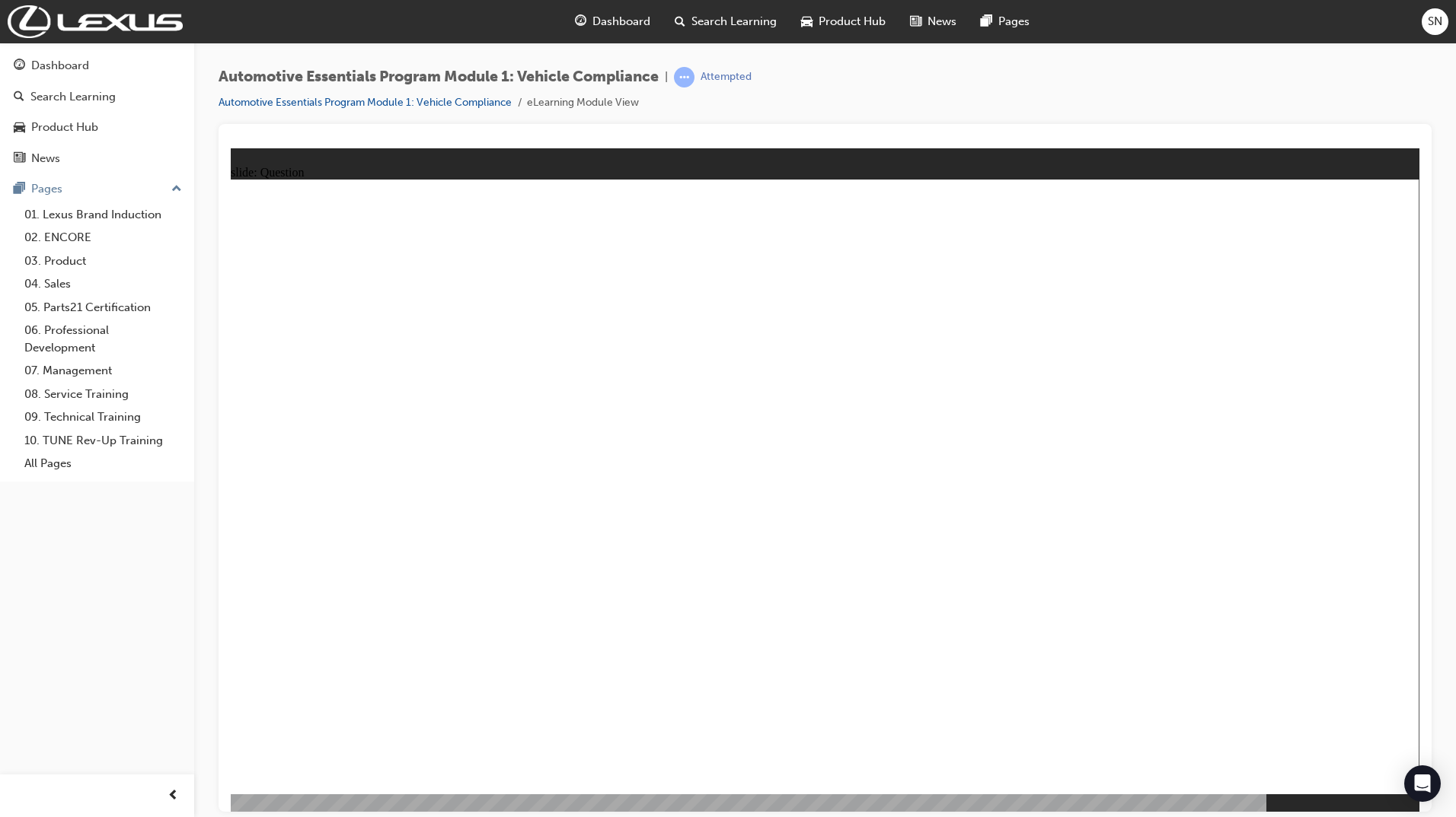
radio input "true"
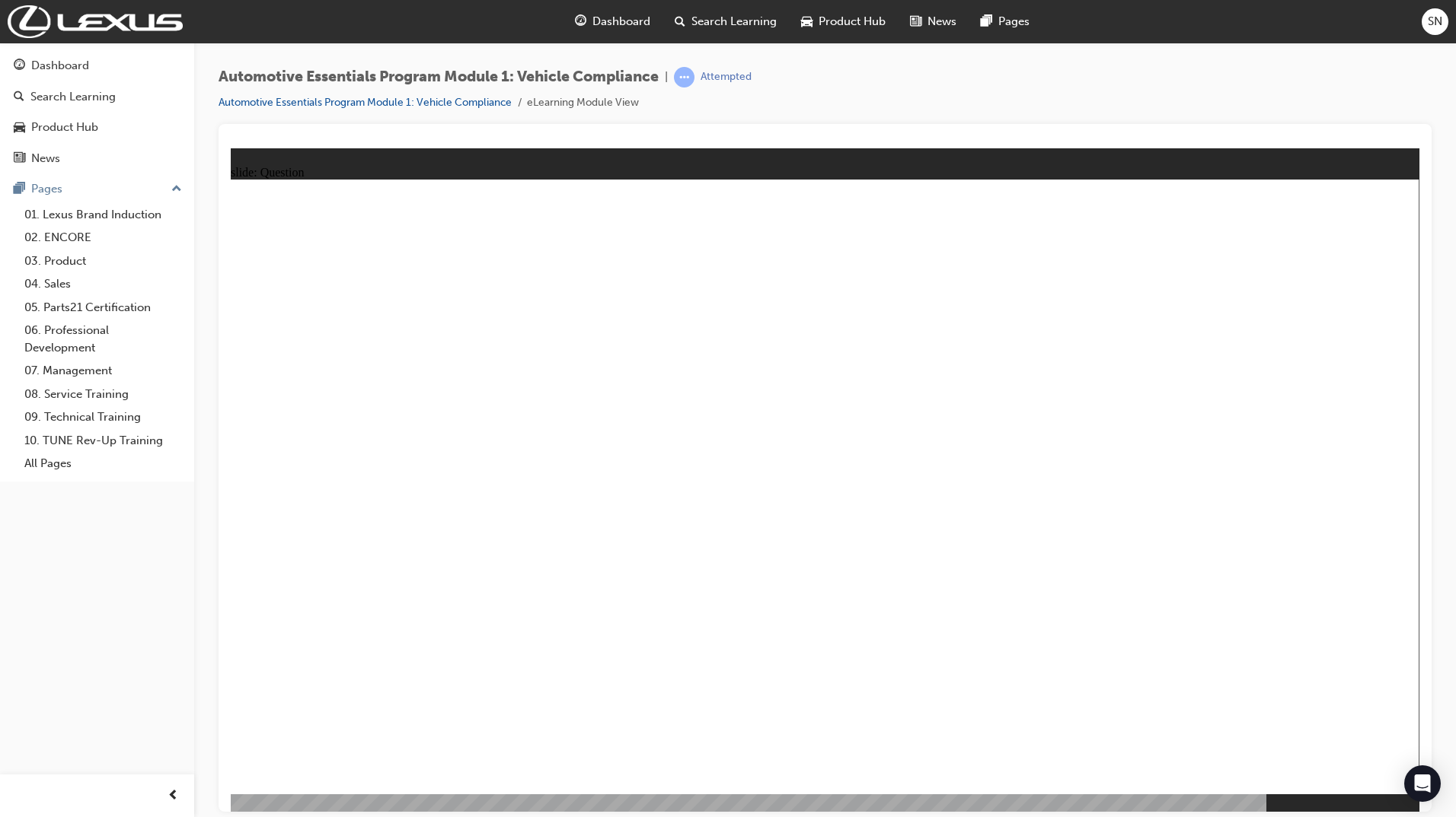
radio input "true"
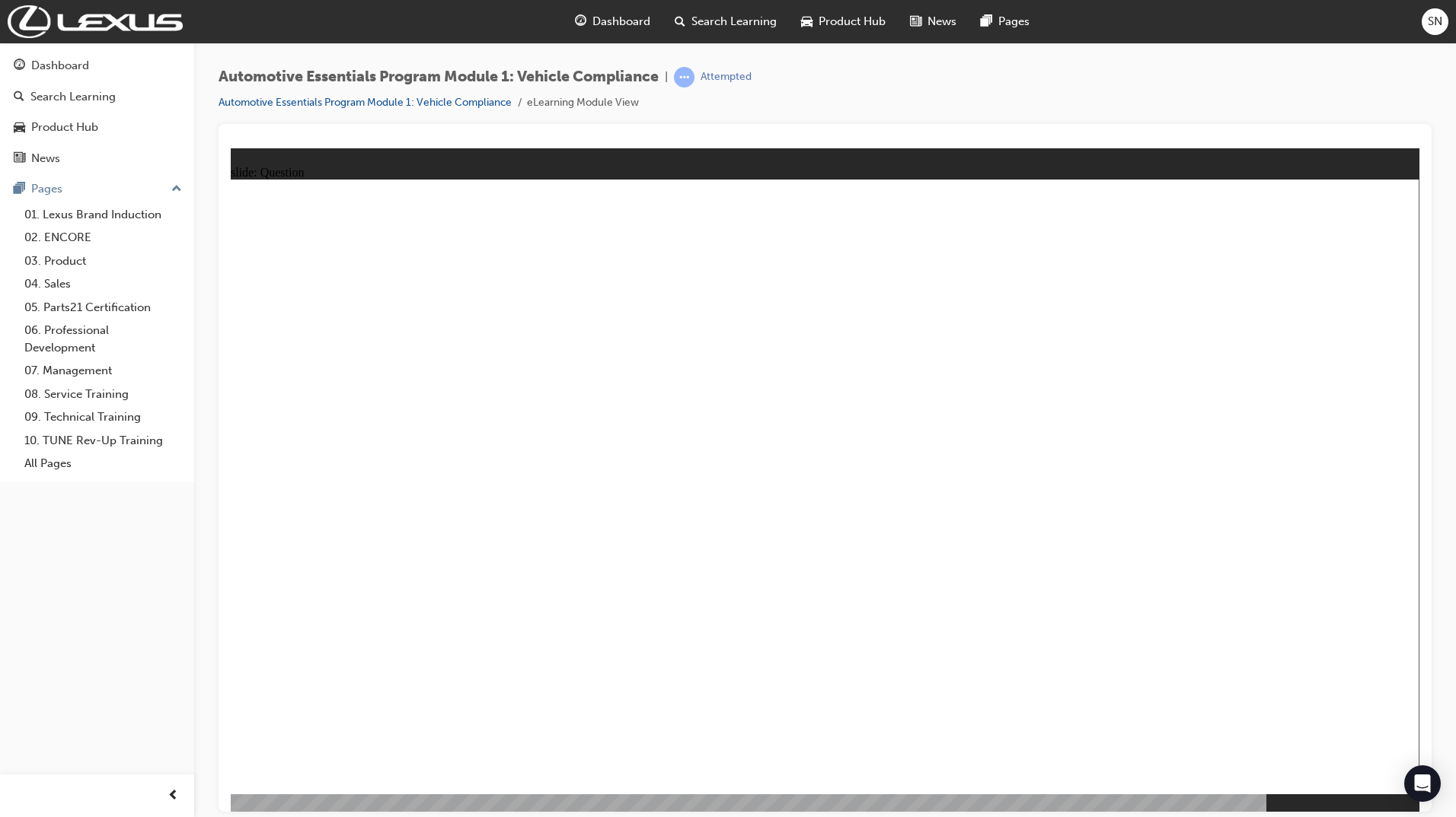
radio input "true"
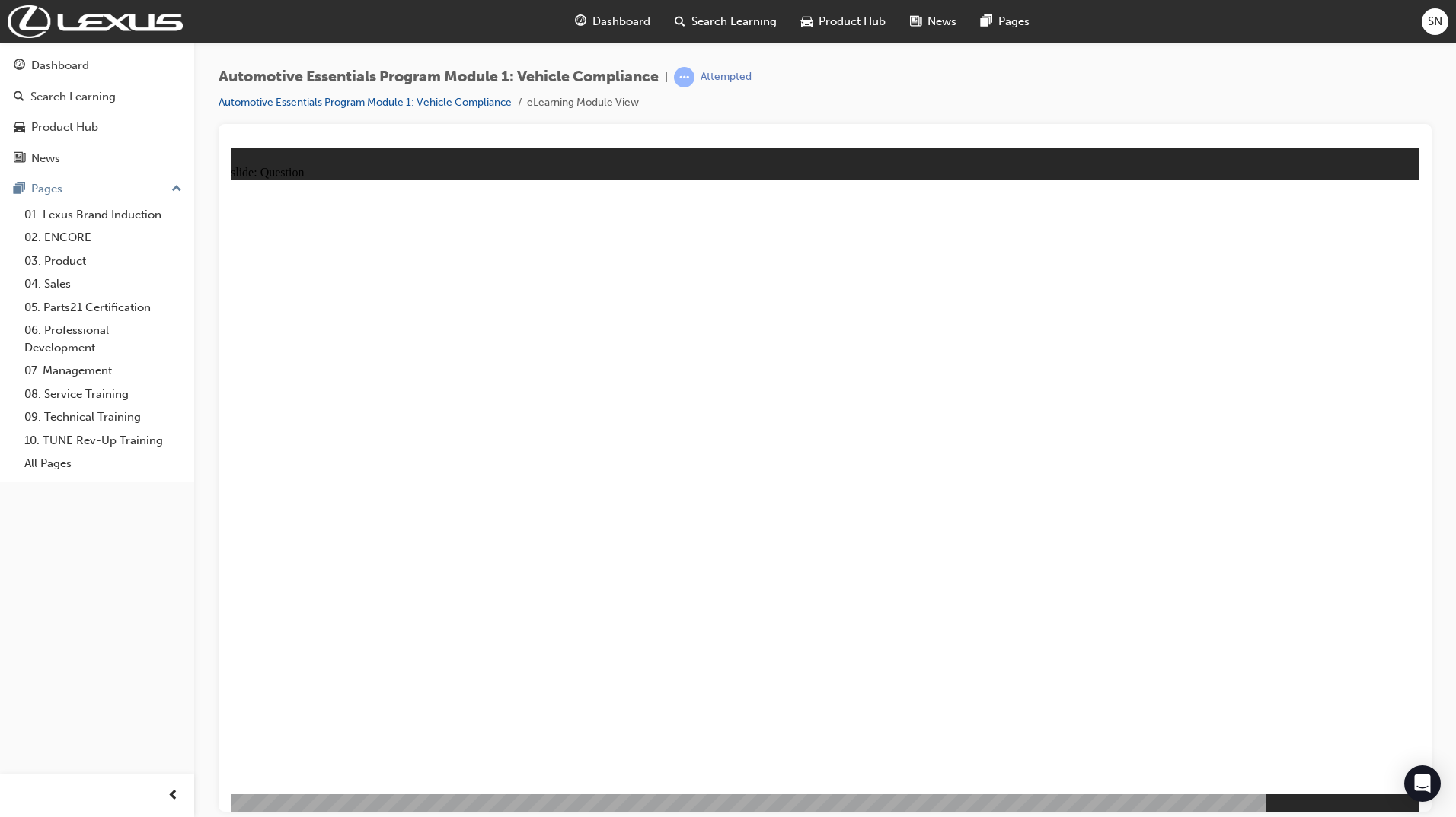
radio input "true"
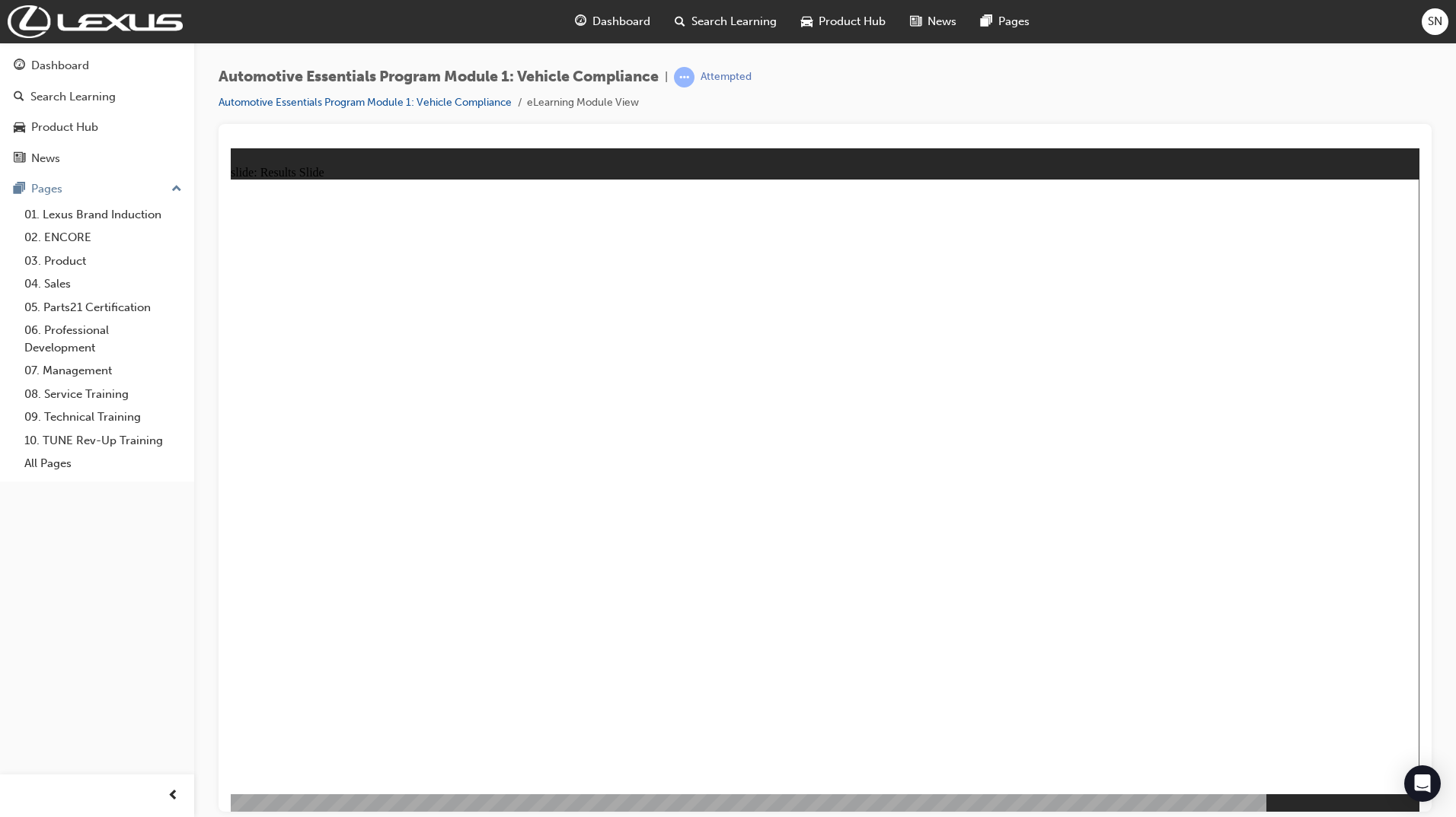
click at [290, 102] on link "Automotive Essentials Program Module 1: Vehicle Compliance" at bounding box center [365, 102] width 293 height 13
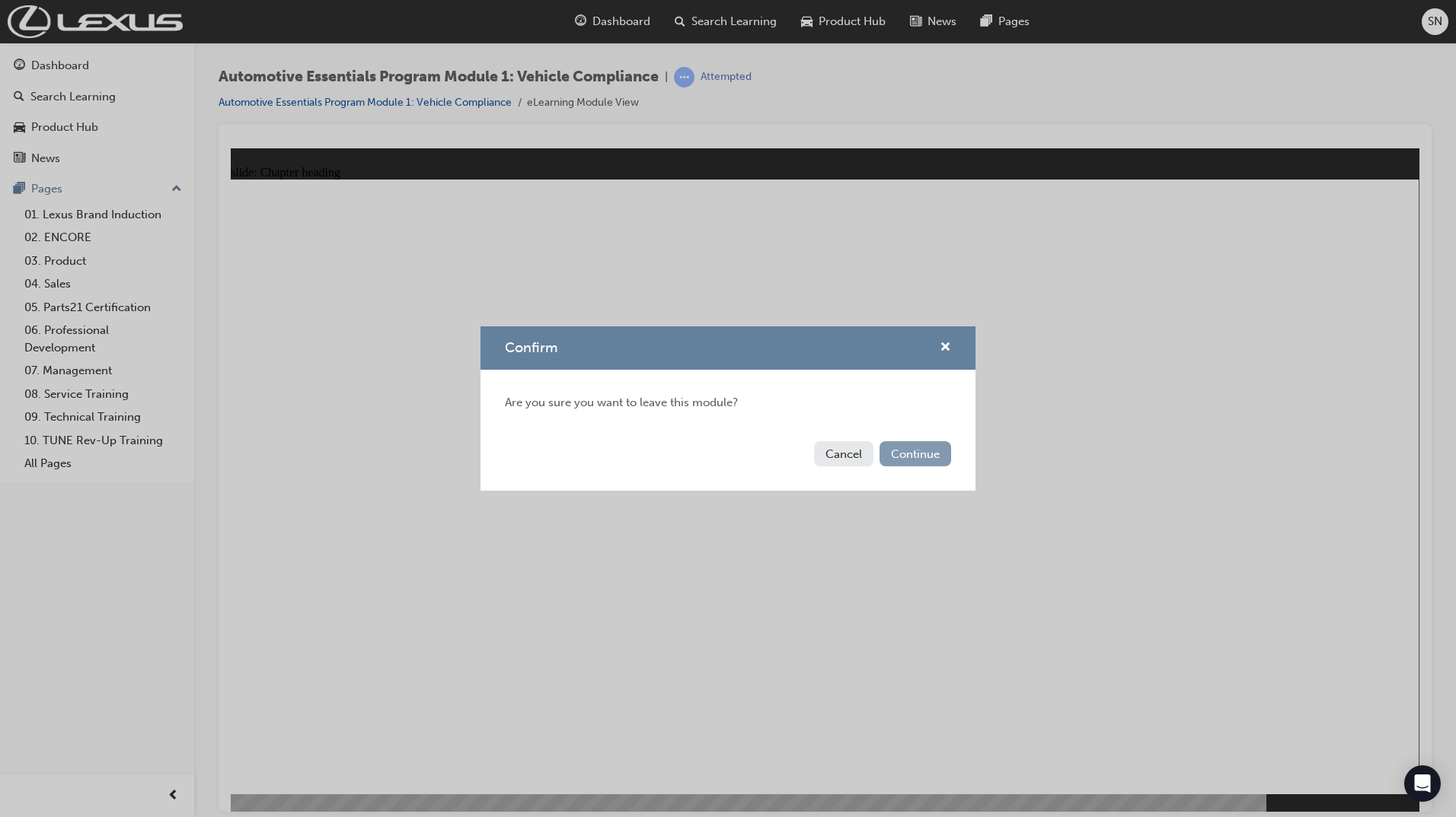
click at [910, 453] on button "Continue" at bounding box center [915, 454] width 71 height 25
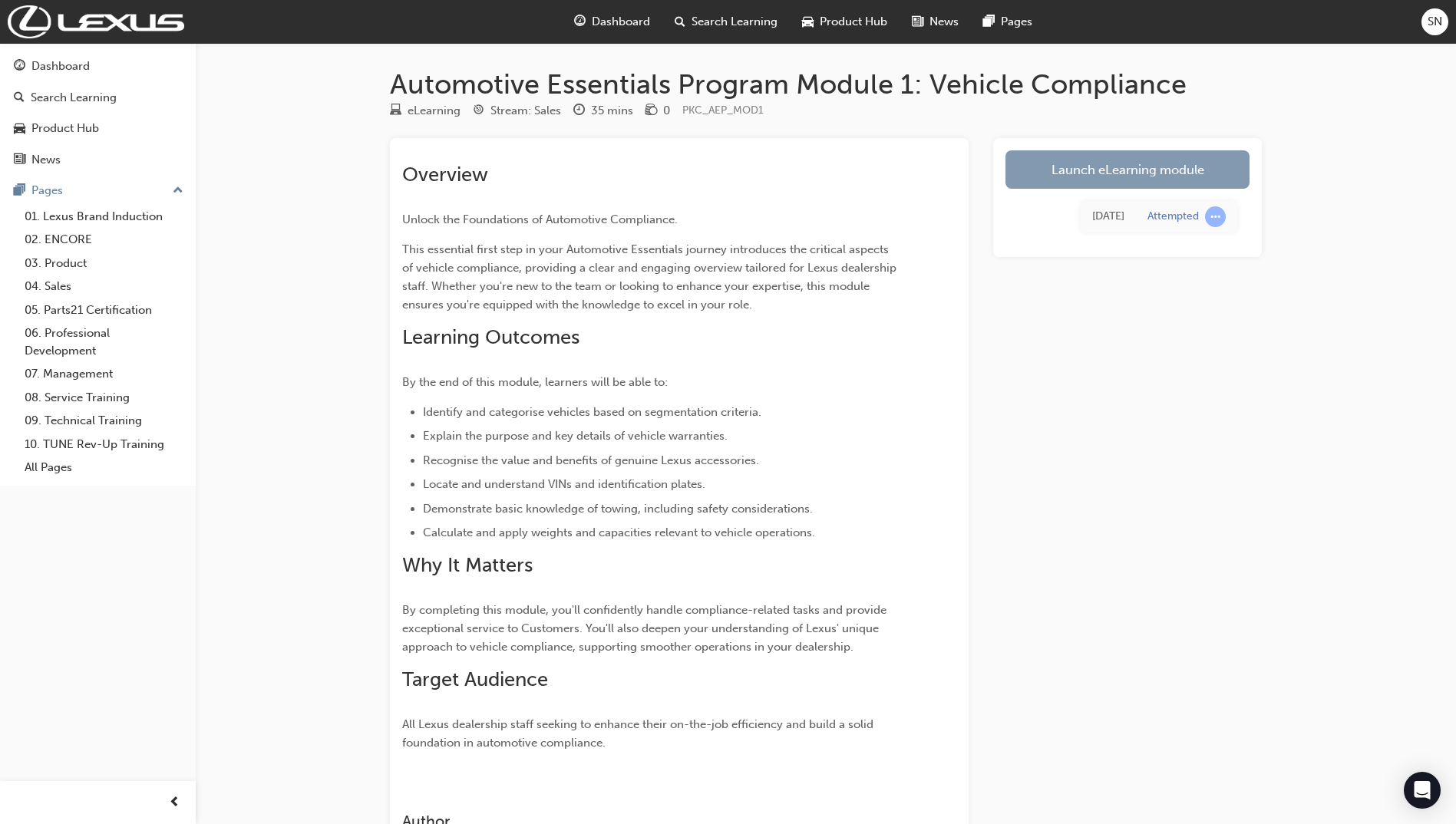
click at [1125, 175] on link "Launch eLearning module" at bounding box center [1127, 170] width 244 height 38
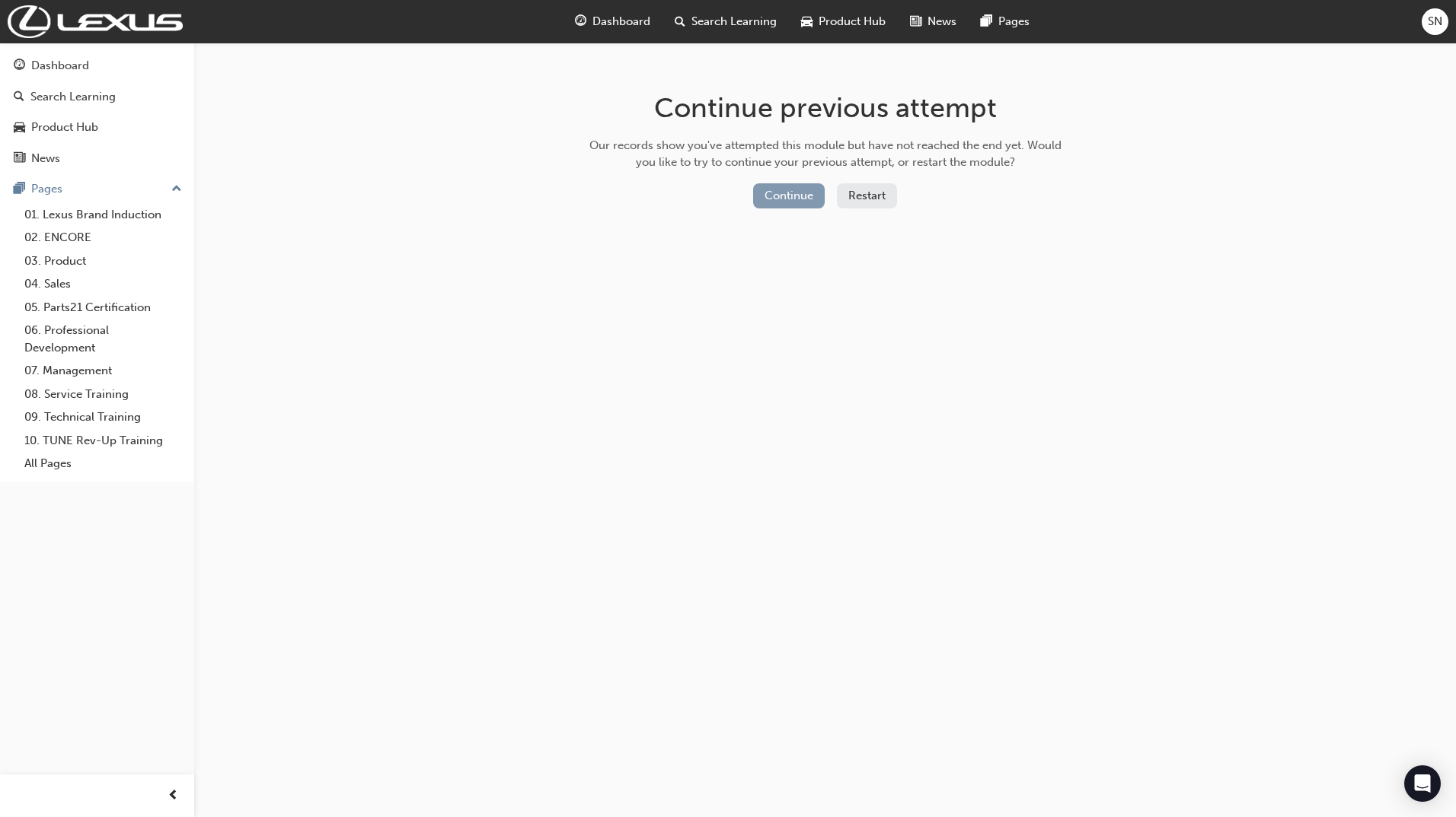
click at [774, 187] on button "Continue" at bounding box center [789, 195] width 71 height 25
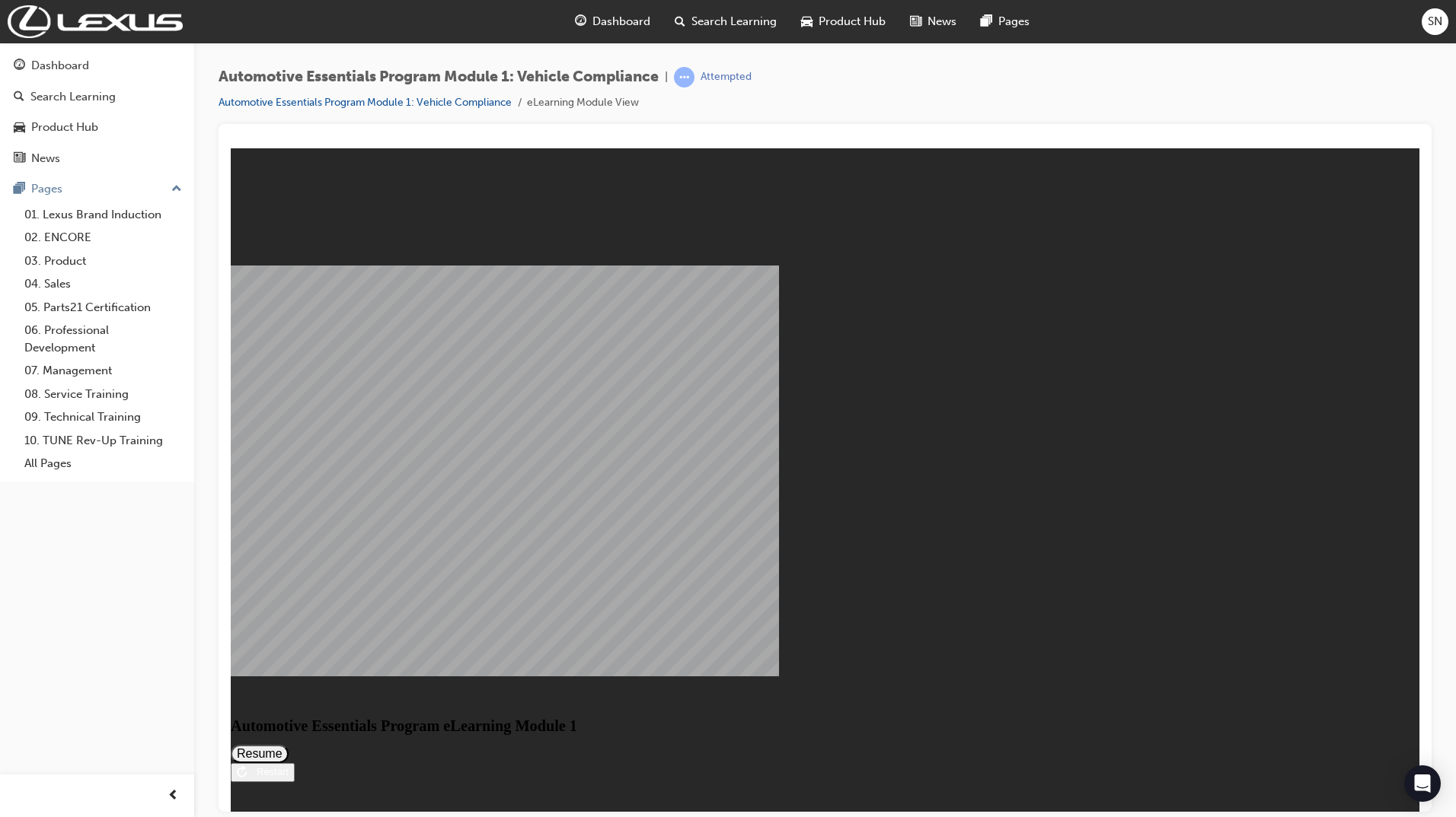
click at [289, 744] on button "Resume" at bounding box center [259, 753] width 58 height 18
